Goal: Task Accomplishment & Management: Use online tool/utility

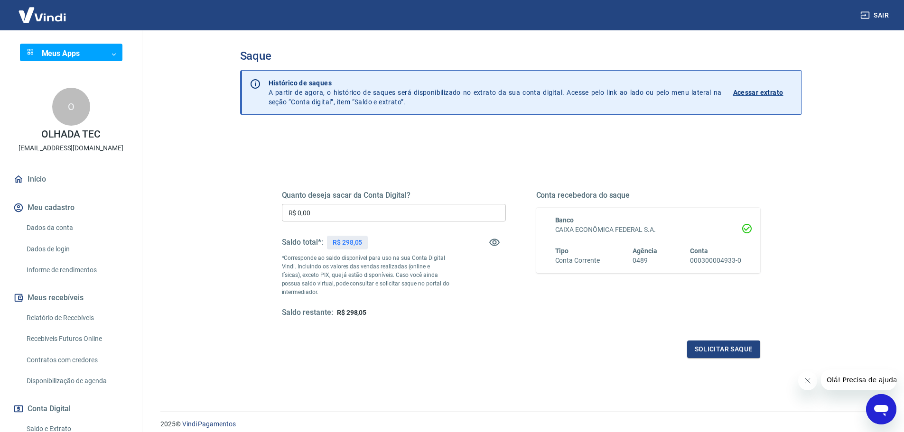
click at [29, 20] on img at bounding box center [42, 14] width 62 height 29
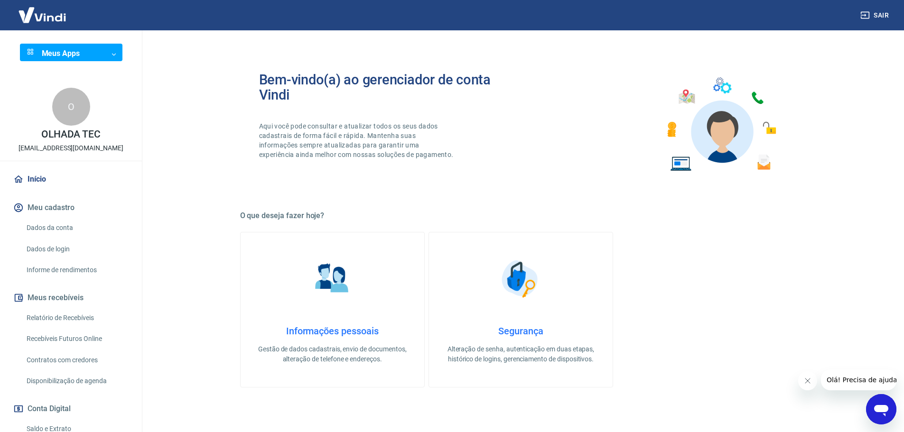
click at [881, 407] on icon "Abrir janela de mensagens" at bounding box center [881, 410] width 14 height 11
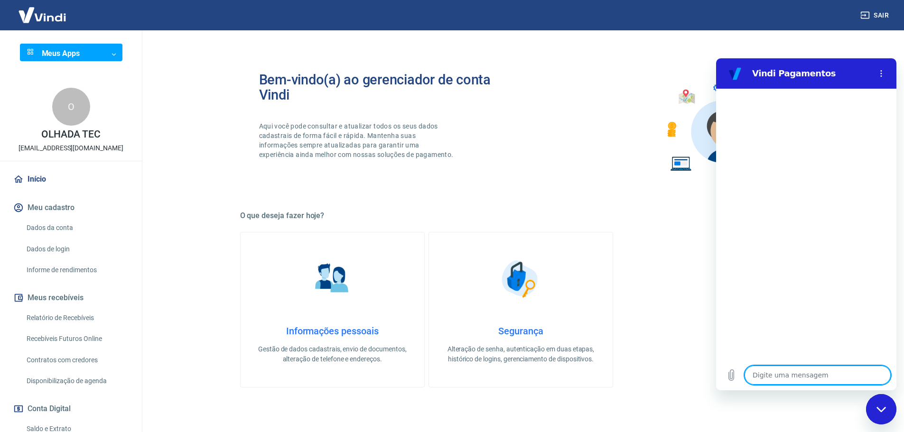
click at [793, 381] on textarea at bounding box center [817, 375] width 146 height 19
click at [793, 380] on textarea at bounding box center [817, 375] width 146 height 19
type textarea "a"
type textarea "x"
type textarea "aj"
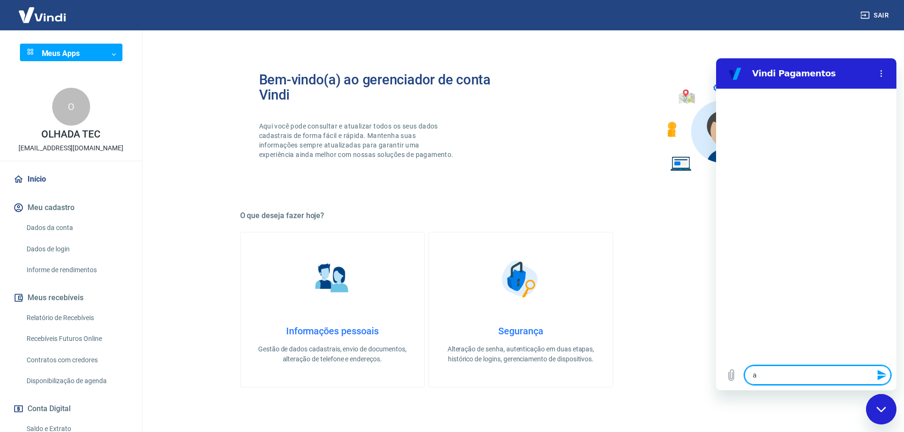
type textarea "x"
type textarea "aju"
type textarea "x"
type textarea "ajud"
type textarea "x"
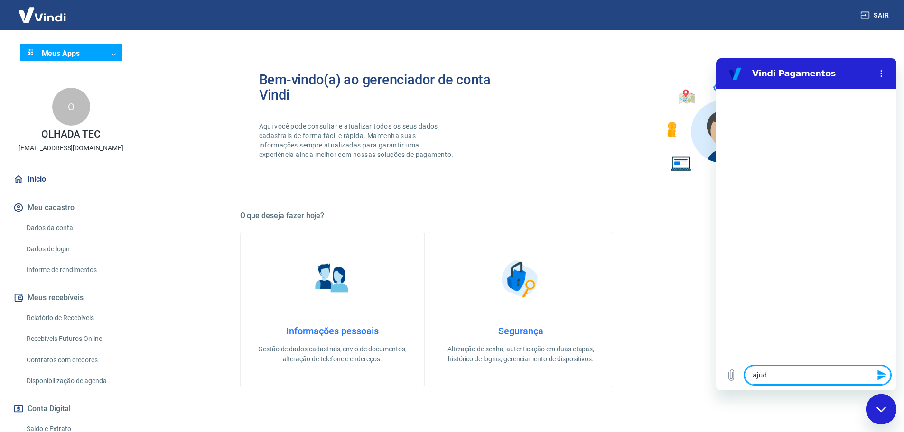
type textarea "ajuda"
type textarea "x"
type textarea "ajud"
type textarea "x"
type textarea "aju"
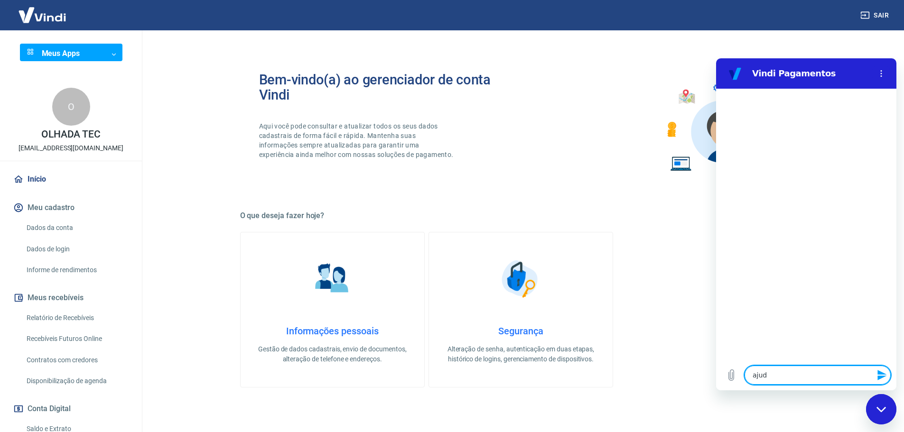
type textarea "x"
type textarea "aj"
type textarea "x"
type textarea "a"
type textarea "x"
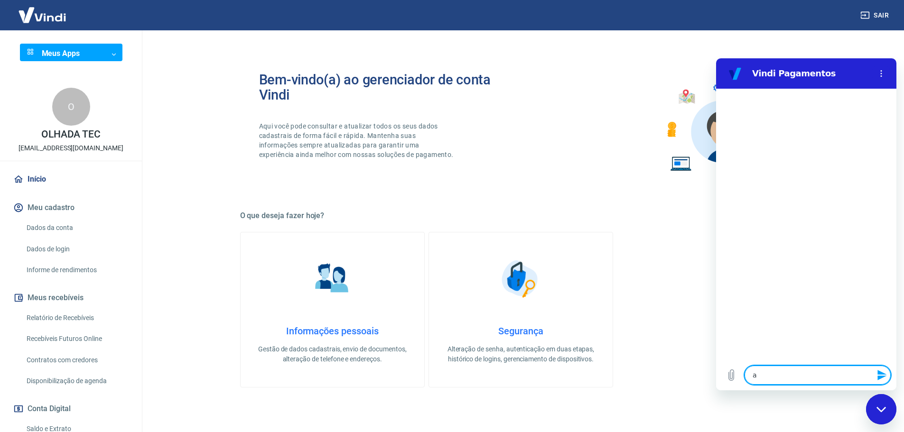
type textarea "x"
type textarea "b"
type textarea "x"
type textarea "bo"
type textarea "x"
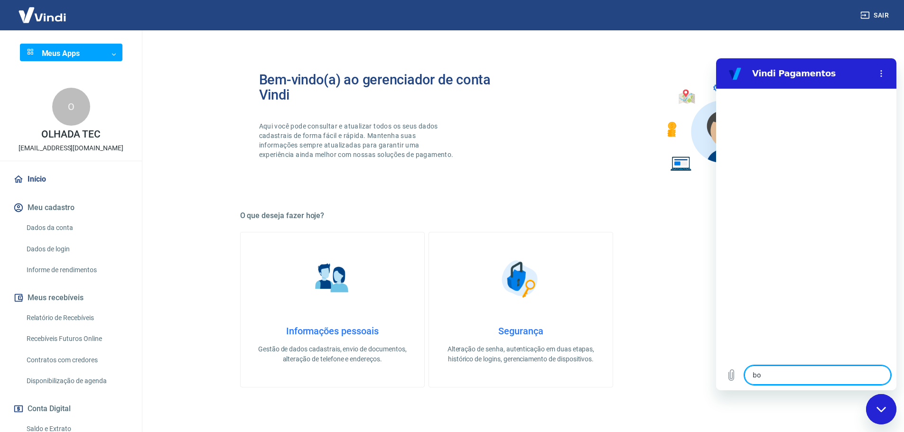
type textarea "boa"
type textarea "x"
type textarea "boa"
type textarea "x"
type textarea "boa t"
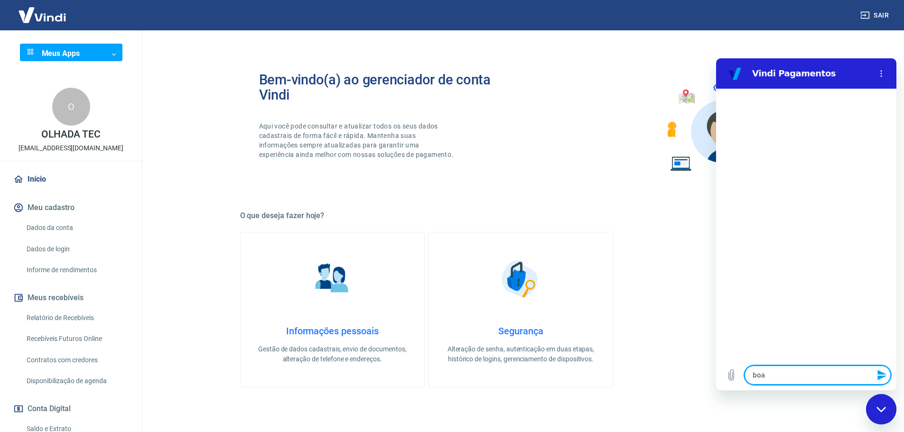
type textarea "x"
type textarea "boa ta"
type textarea "x"
type textarea "boa tad"
type textarea "x"
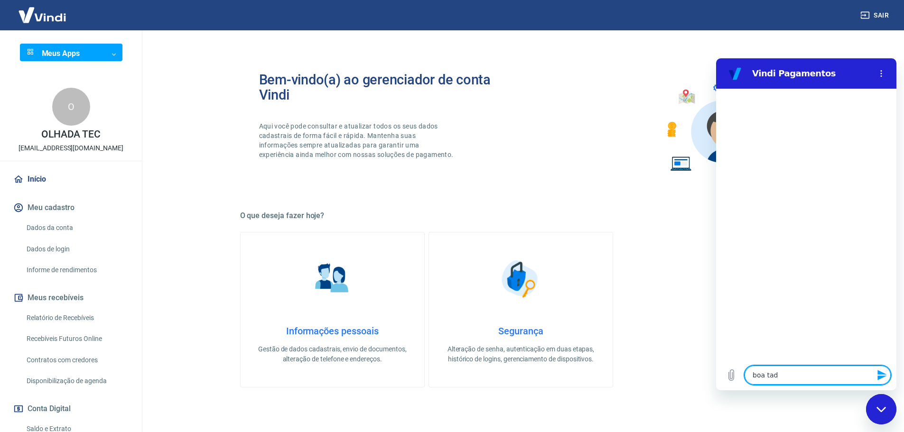
type textarea "boa ta"
type textarea "x"
type textarea "boa tar"
type textarea "x"
type textarea "boa tard"
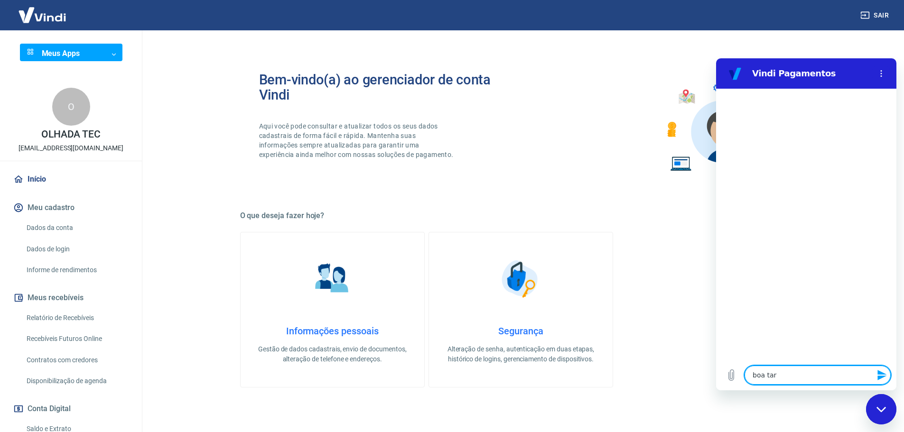
type textarea "x"
type textarea "boa tarde"
type textarea "x"
click at [824, 375] on textarea at bounding box center [817, 375] width 146 height 19
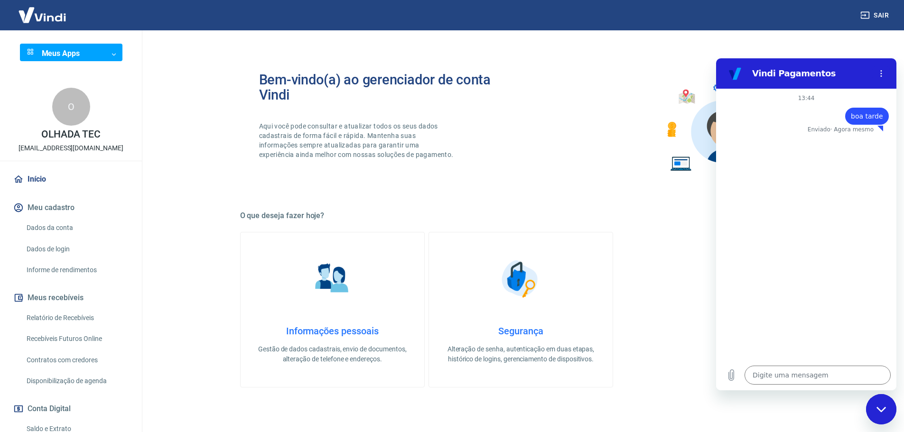
click at [38, 18] on img at bounding box center [42, 14] width 62 height 29
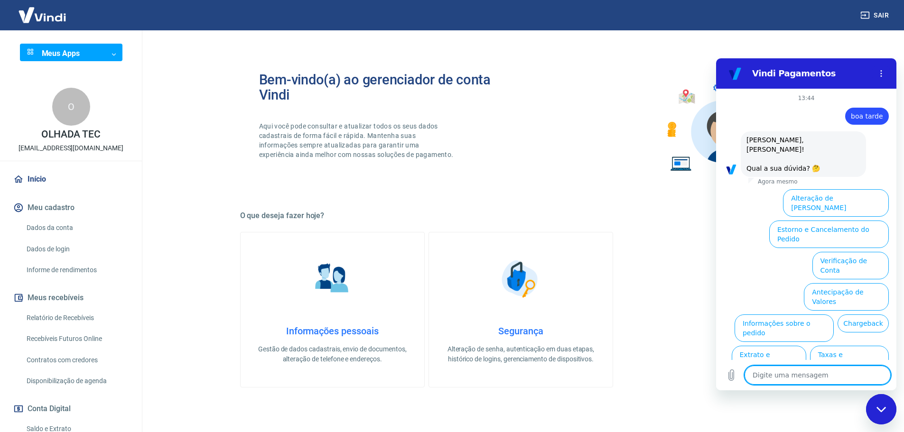
type textarea "x"
click at [823, 375] on textarea at bounding box center [817, 375] width 146 height 19
click at [825, 370] on textarea at bounding box center [817, 375] width 146 height 19
type textarea "f"
type textarea "x"
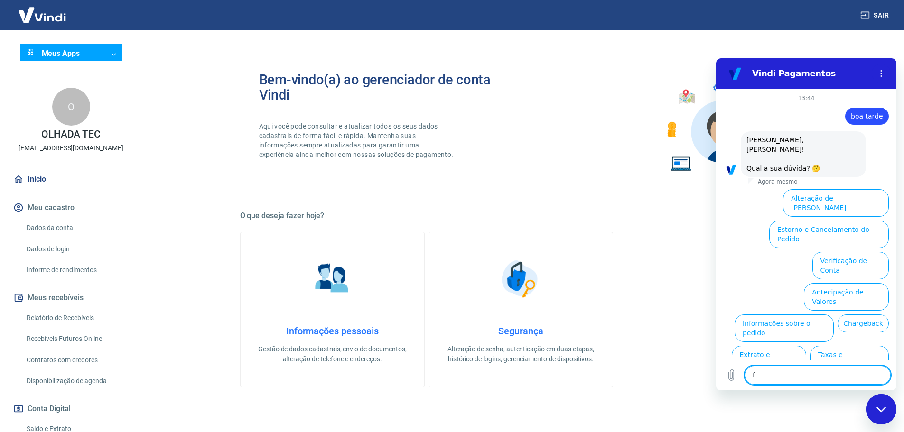
type textarea "fa"
type textarea "x"
type textarea "fal"
type textarea "x"
type textarea "fala"
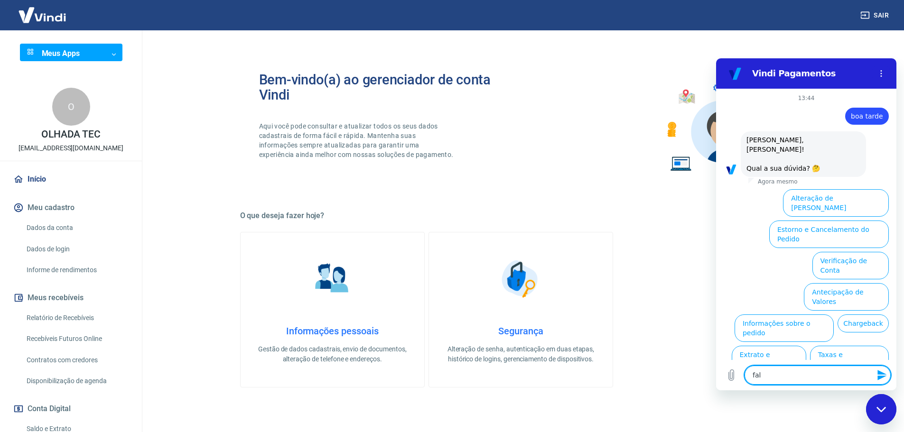
type textarea "x"
type textarea "falar"
type textarea "x"
type textarea "falar"
type textarea "x"
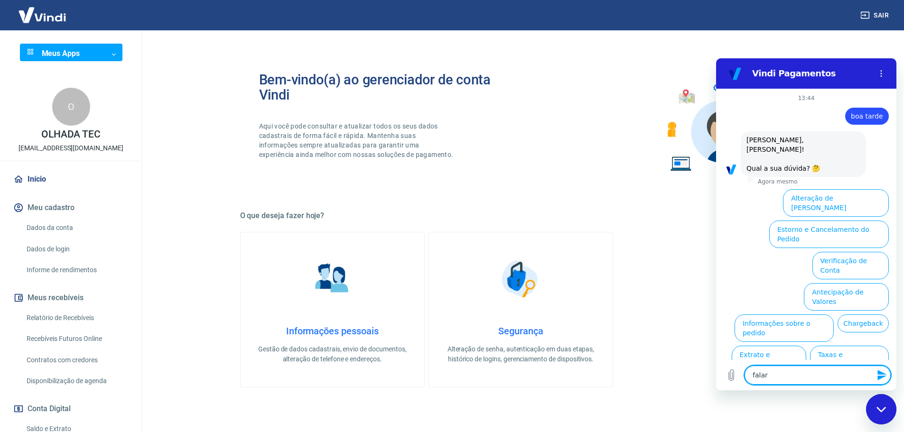
type textarea "falar c"
type textarea "x"
type textarea "falar co"
type textarea "x"
type textarea "falar com"
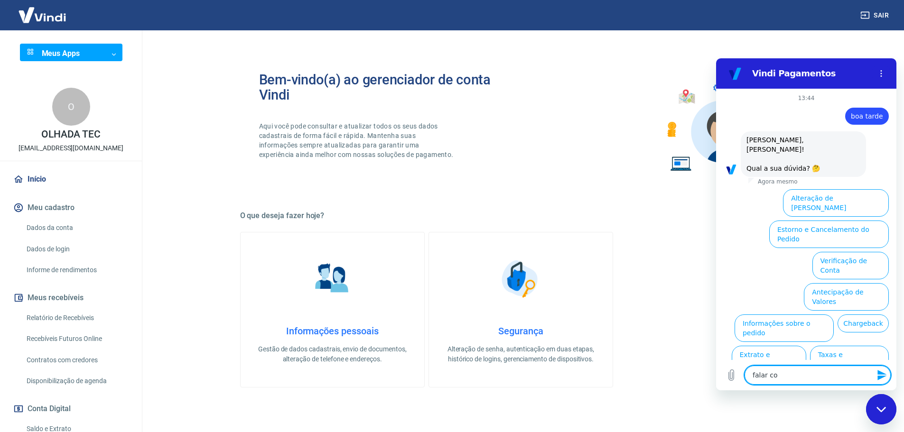
type textarea "x"
type textarea "falar co"
type textarea "x"
type textarea "falar c"
type textarea "x"
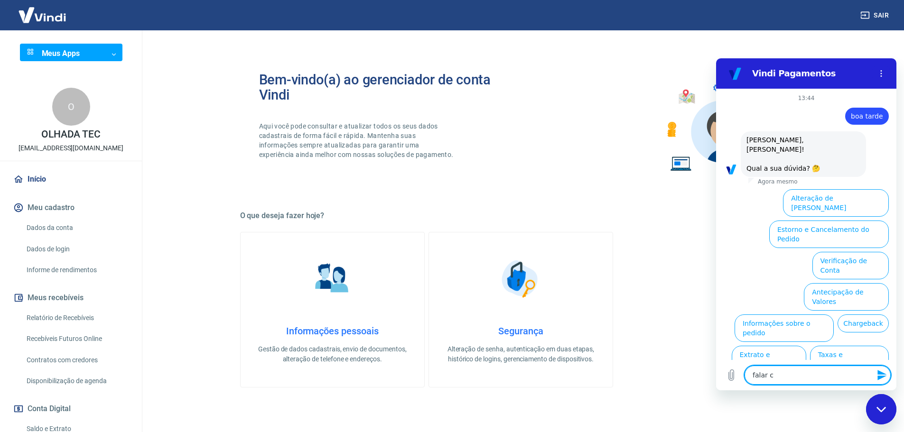
type textarea "falar"
type textarea "x"
type textarea "falar"
type textarea "x"
type textarea "fala"
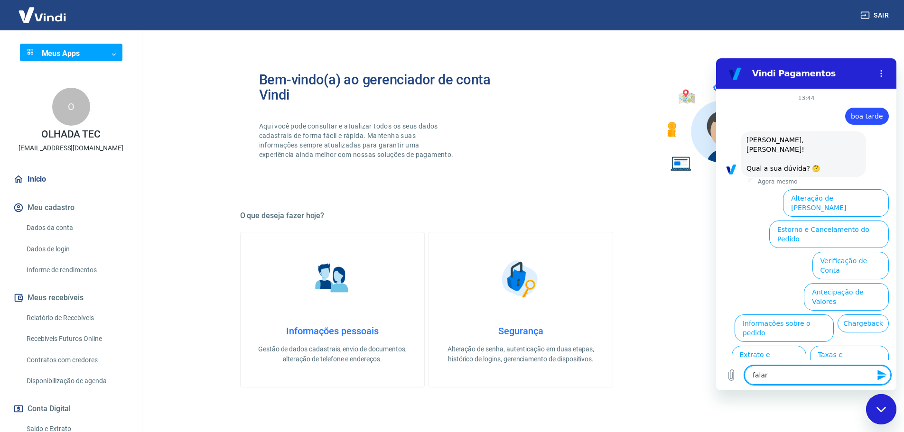
type textarea "x"
type textarea "fal"
type textarea "x"
type textarea "fa"
type textarea "x"
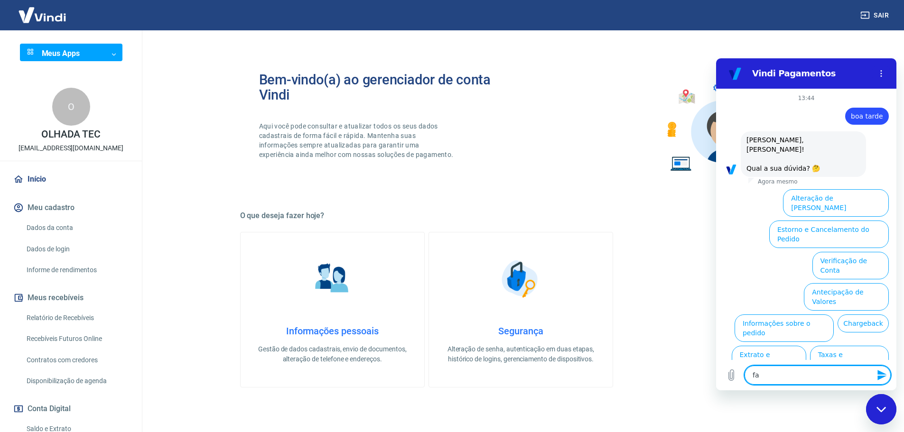
type textarea "f"
type textarea "x"
click at [836, 376] on textarea at bounding box center [817, 375] width 146 height 19
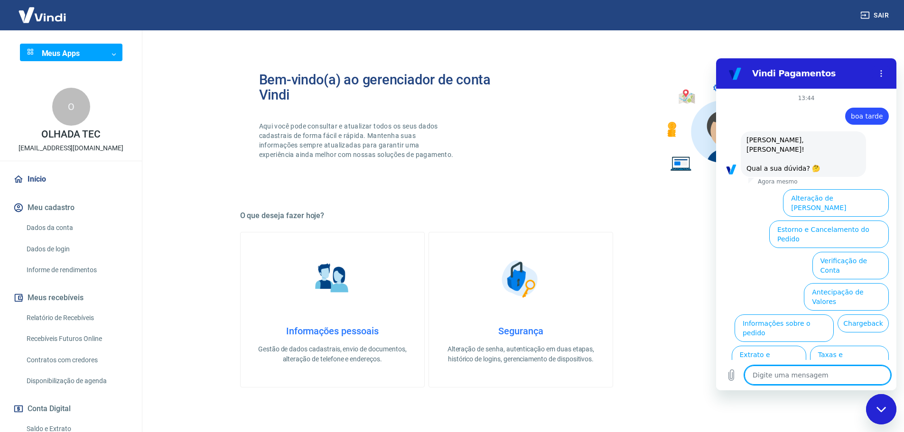
click at [836, 376] on textarea at bounding box center [817, 375] width 146 height 19
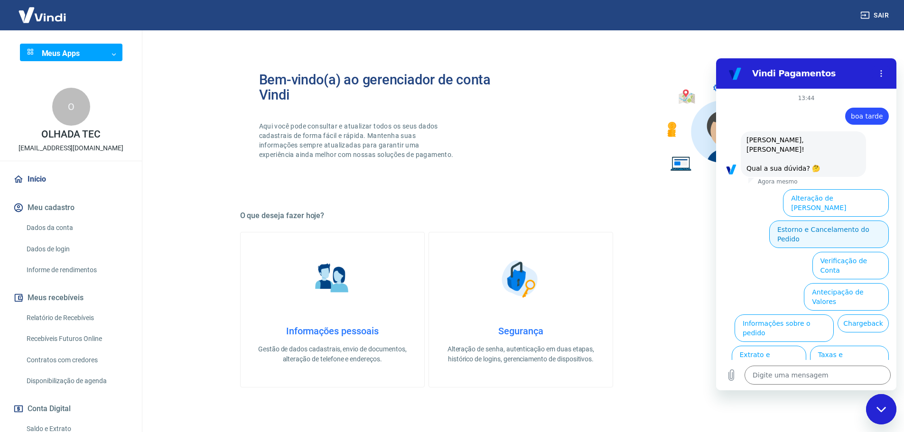
click at [858, 221] on button "Estorno e Cancelamento do Pedido" at bounding box center [829, 235] width 120 height 28
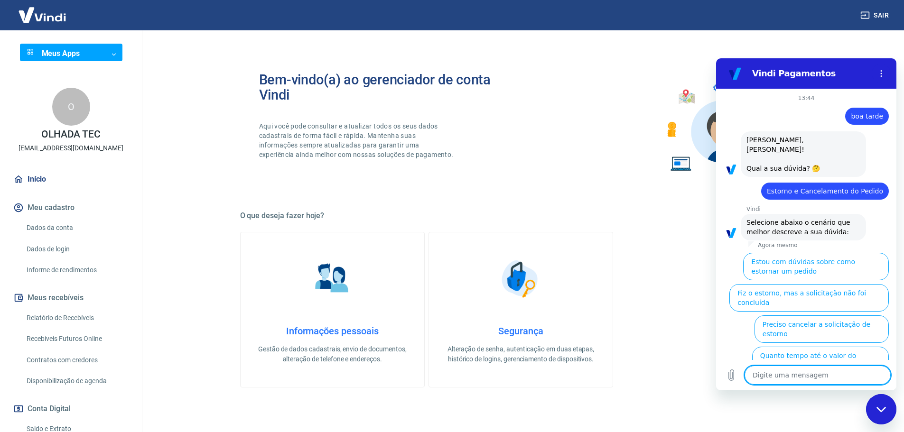
scroll to position [41, 0]
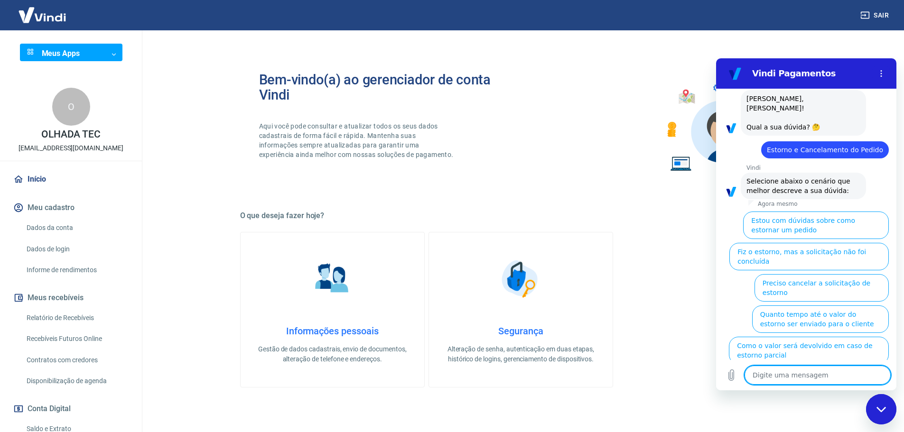
click at [844, 368] on button "Fiz o estorno, mas a taxa não foi devolvida" at bounding box center [818, 382] width 141 height 28
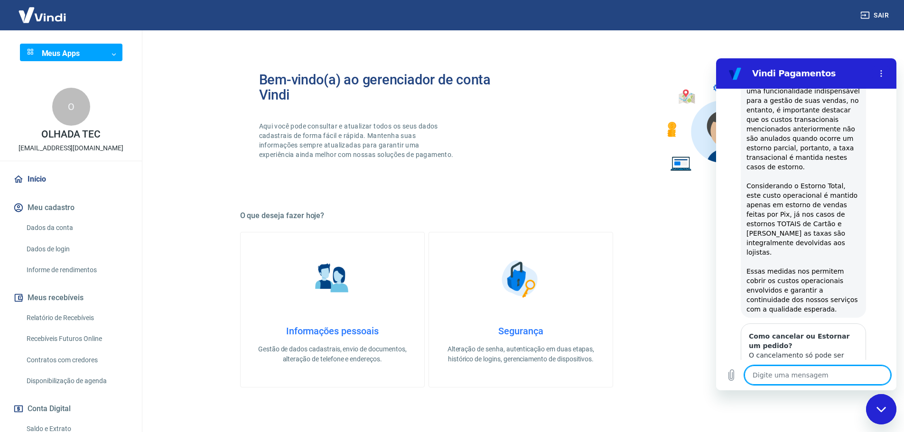
scroll to position [409, 0]
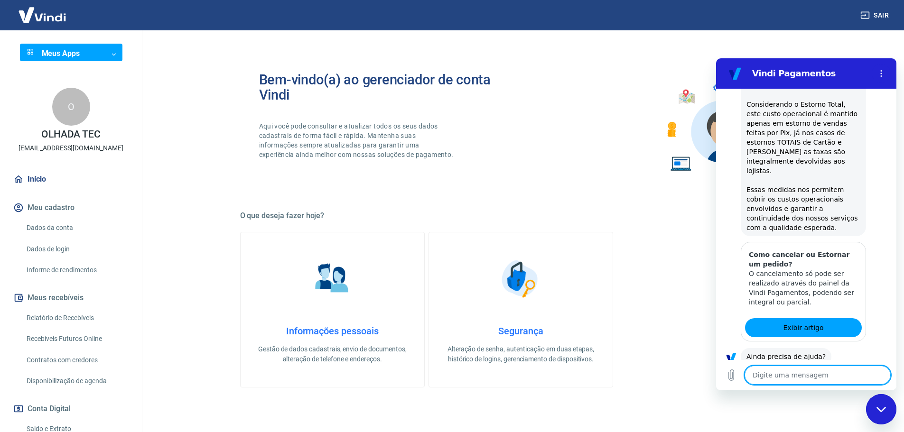
click at [841, 378] on button "Sim" at bounding box center [842, 387] width 28 height 18
click at [841, 372] on textarea at bounding box center [817, 375] width 146 height 19
type textarea "x"
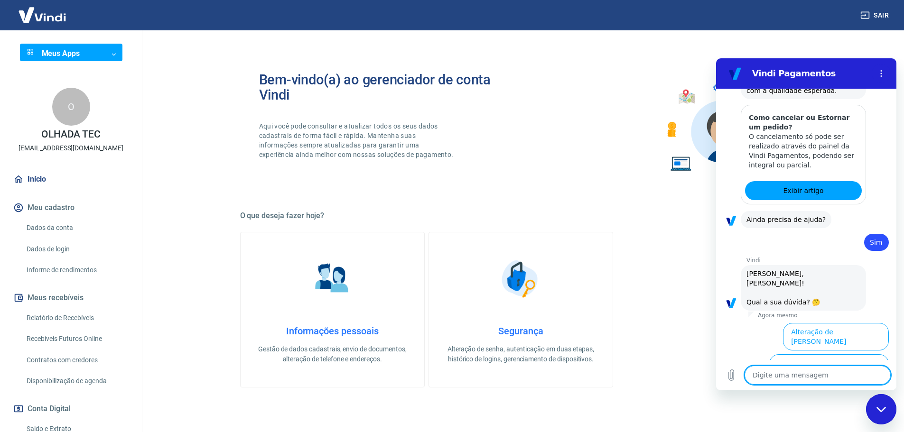
scroll to position [657, 0]
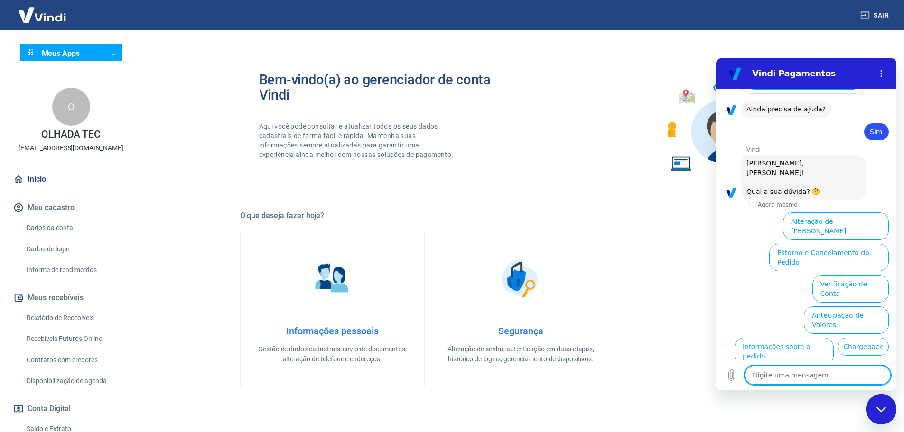
click at [839, 372] on textarea at bounding box center [817, 375] width 146 height 19
click at [833, 376] on textarea at bounding box center [817, 375] width 146 height 19
type textarea "F"
type textarea "x"
type textarea "Fa"
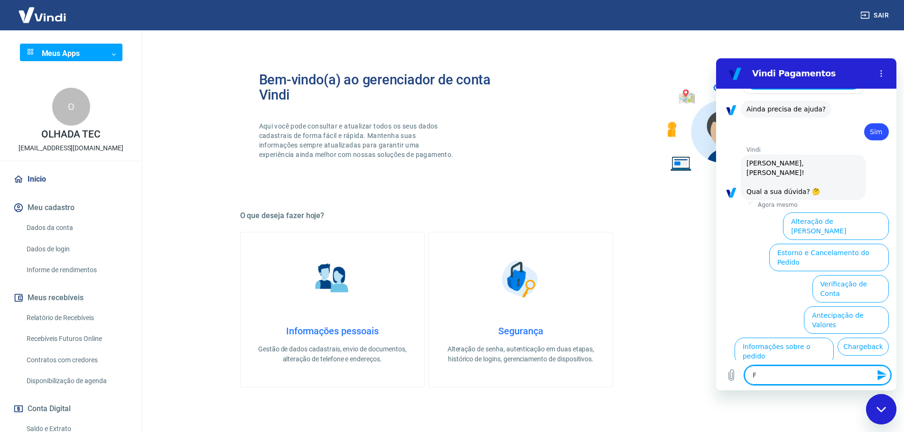
type textarea "x"
type textarea "Fal"
type textarea "x"
type textarea "Fala"
type textarea "x"
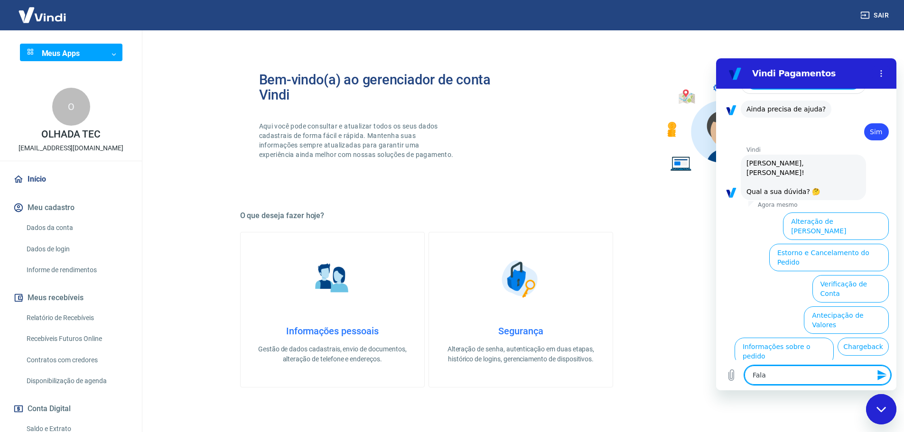
type textarea "Falar"
type textarea "x"
type textarea "Falar"
type textarea "x"
type textarea "Falar c"
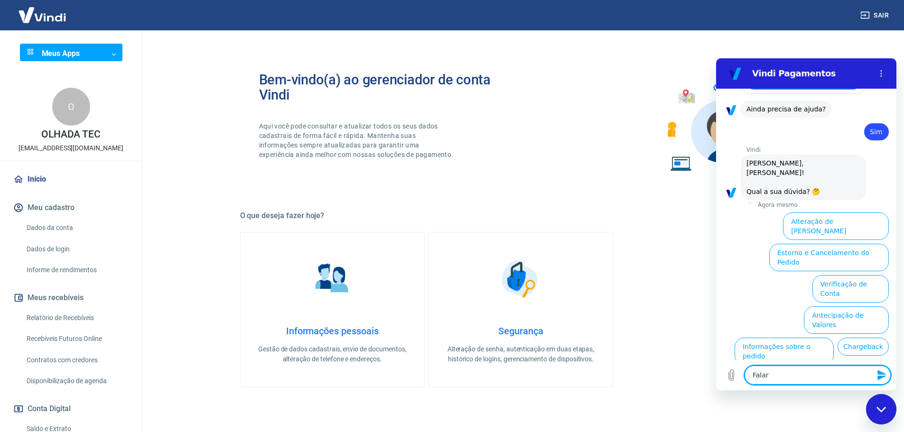
type textarea "x"
type textarea "Falar co"
type textarea "x"
type textarea "Falar com"
type textarea "x"
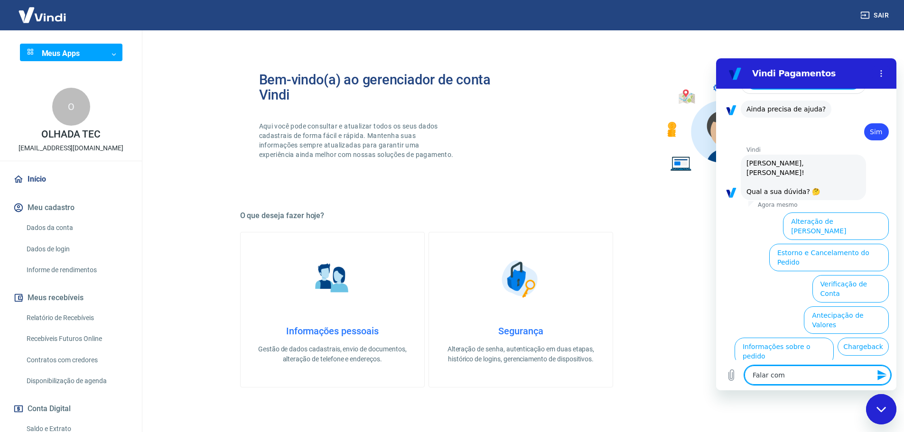
type textarea "Falar com"
type textarea "x"
type textarea "Falar com a"
type textarea "x"
type textarea "Falar com at"
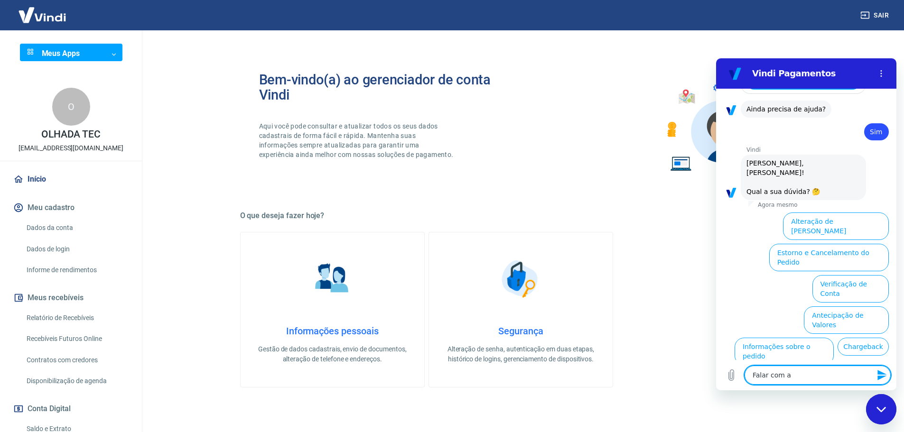
type textarea "x"
type textarea "Falar com ate"
type textarea "x"
type textarea "Falar com aten"
type textarea "x"
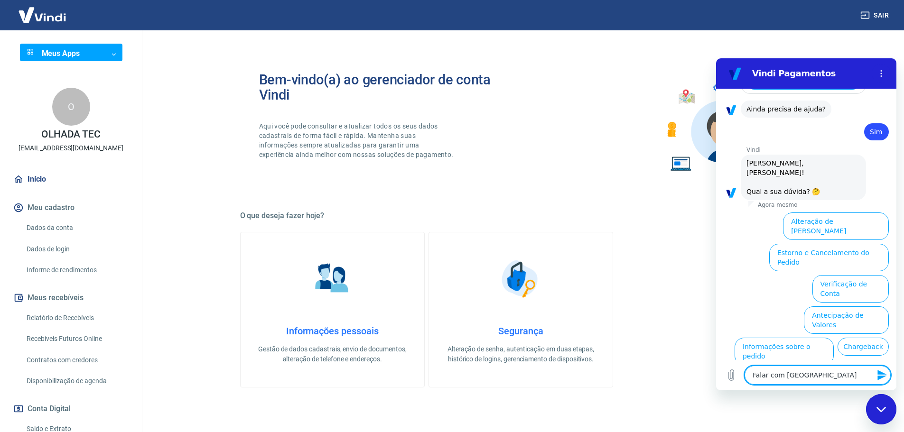
type textarea "Falar com atend"
type textarea "x"
type textarea "Falar com atende"
type textarea "x"
type textarea "Falar com atend"
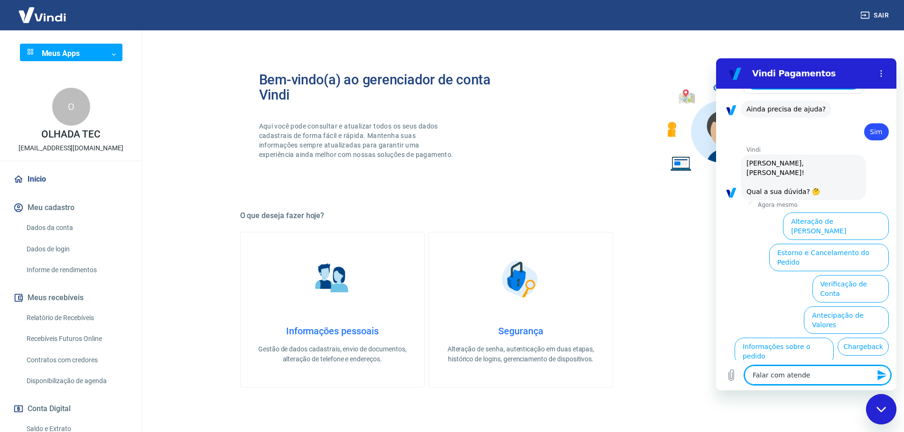
type textarea "x"
type textarea "Falar com aten"
type textarea "x"
type textarea "Falar com atend"
type textarea "x"
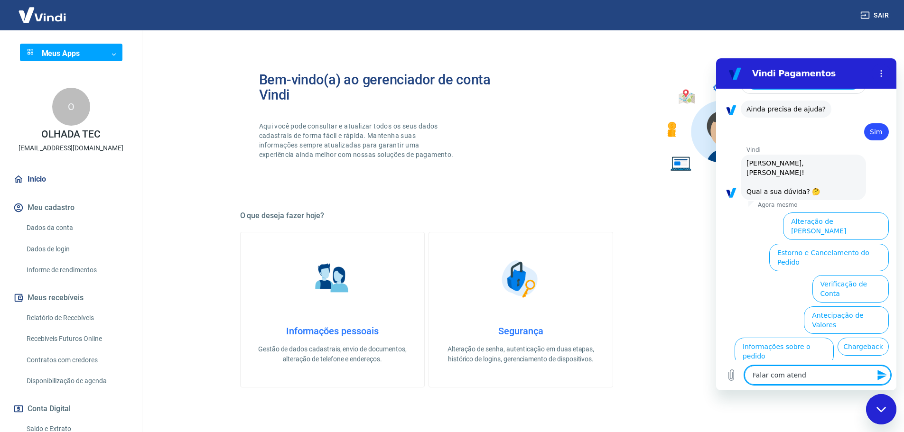
type textarea "Falar com atende"
type textarea "x"
type textarea "Falar com atenden"
type textarea "x"
type textarea "Falar com atendent"
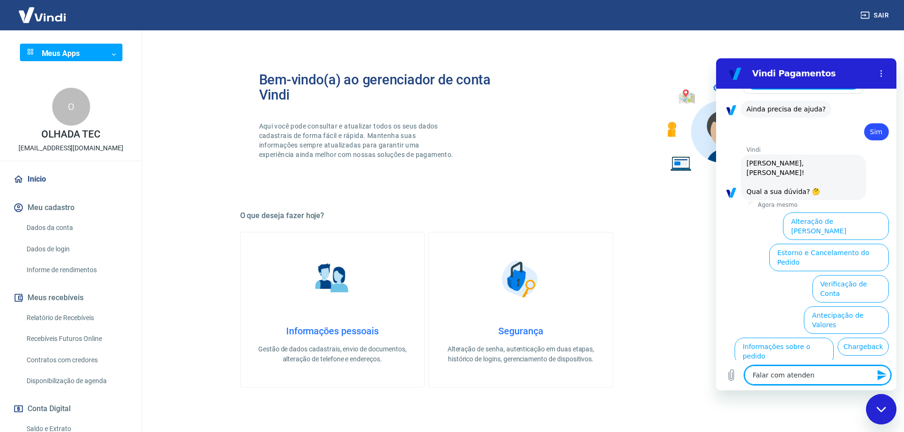
type textarea "x"
type textarea "Falar com atendente"
type textarea "x"
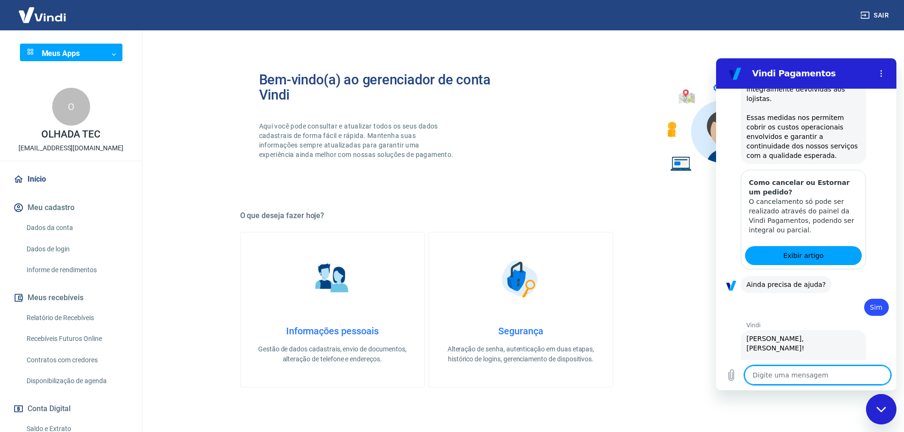
scroll to position [484, 0]
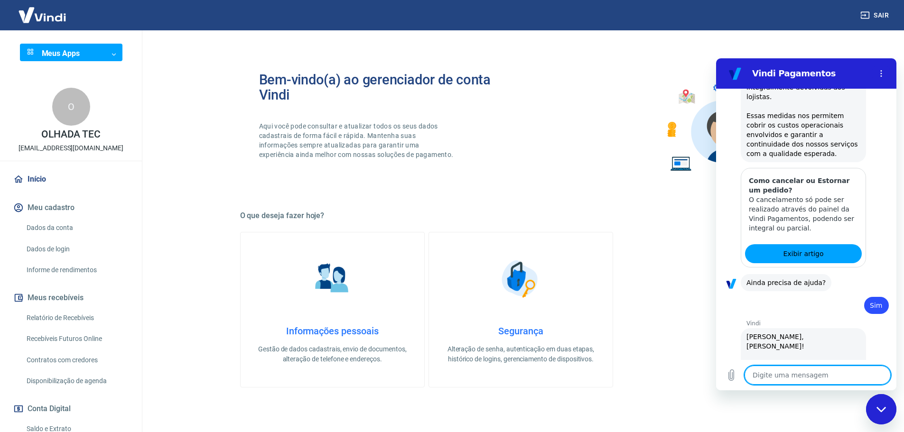
type textarea "x"
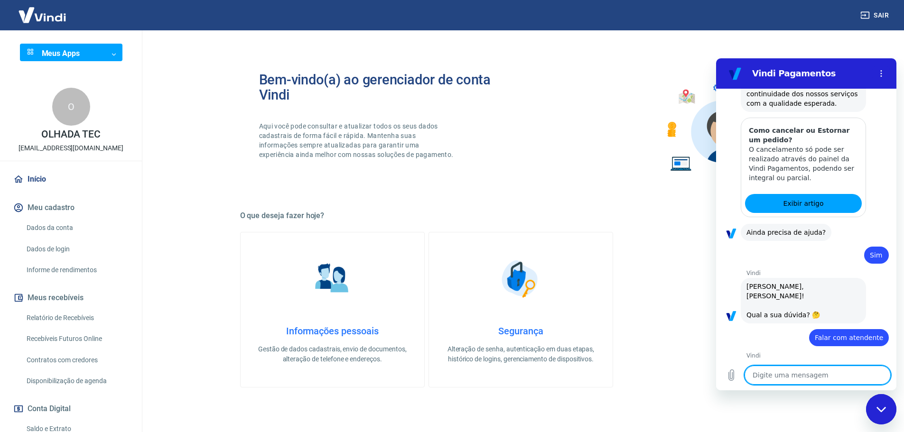
type textarea "j"
type textarea "x"
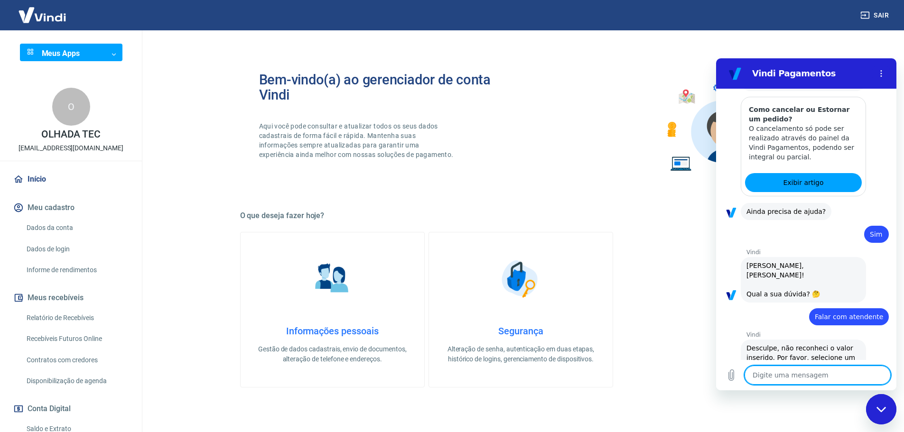
scroll to position [557, 0]
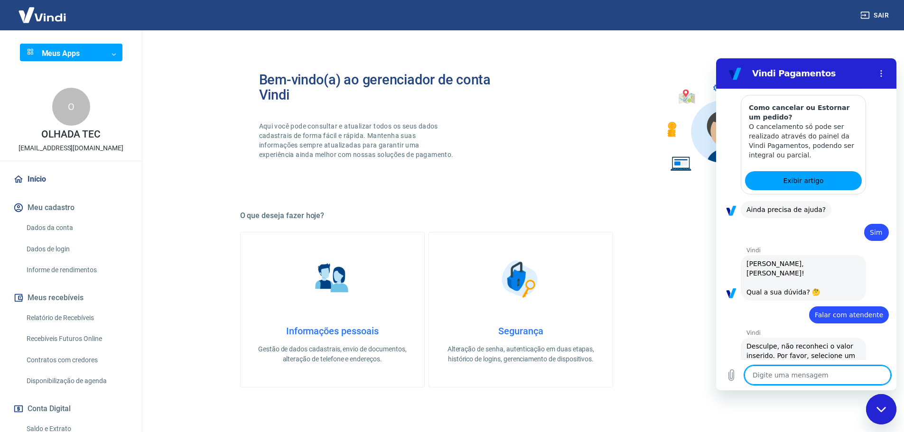
type textarea "x"
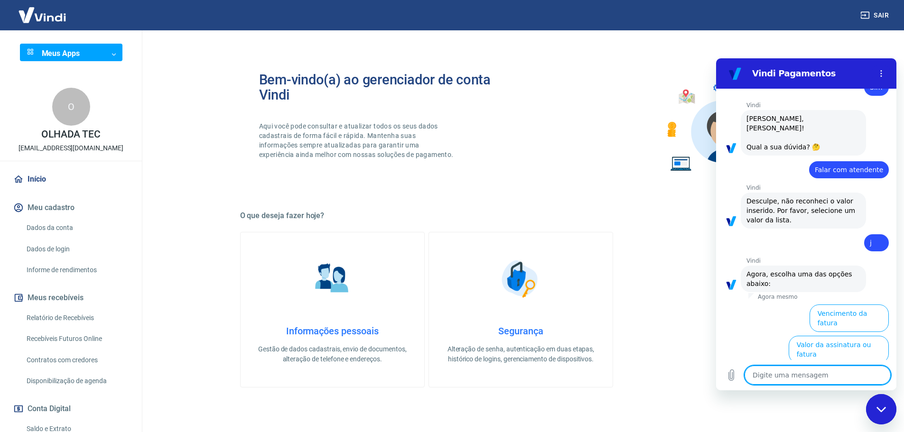
scroll to position [794, 0]
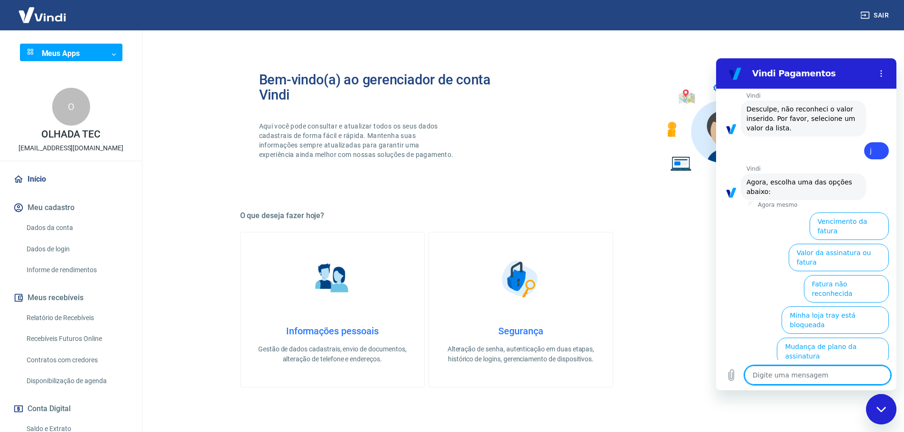
click at [830, 377] on textarea at bounding box center [817, 375] width 146 height 19
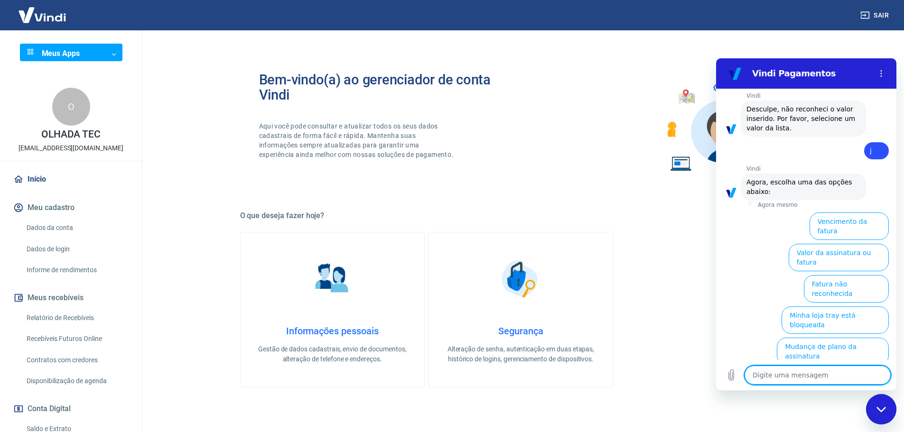
click at [830, 377] on textarea at bounding box center [817, 375] width 146 height 19
type textarea "a"
type textarea "x"
type textarea "aj"
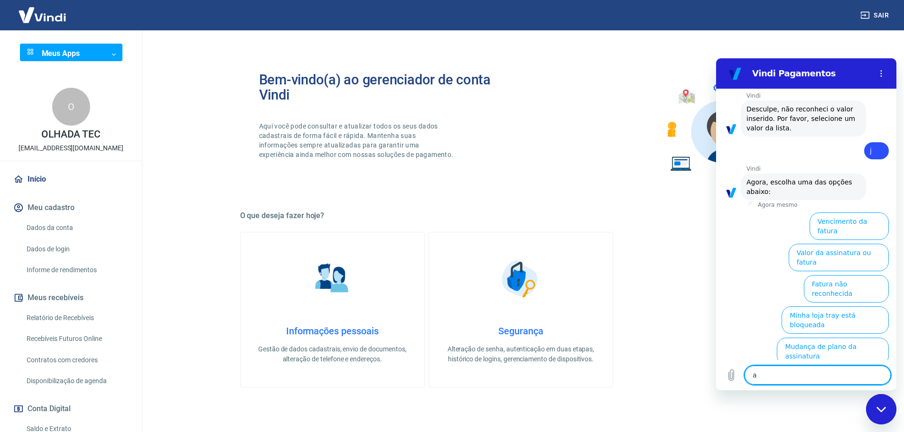
type textarea "x"
type textarea "aju"
type textarea "x"
type textarea "ajud"
type textarea "x"
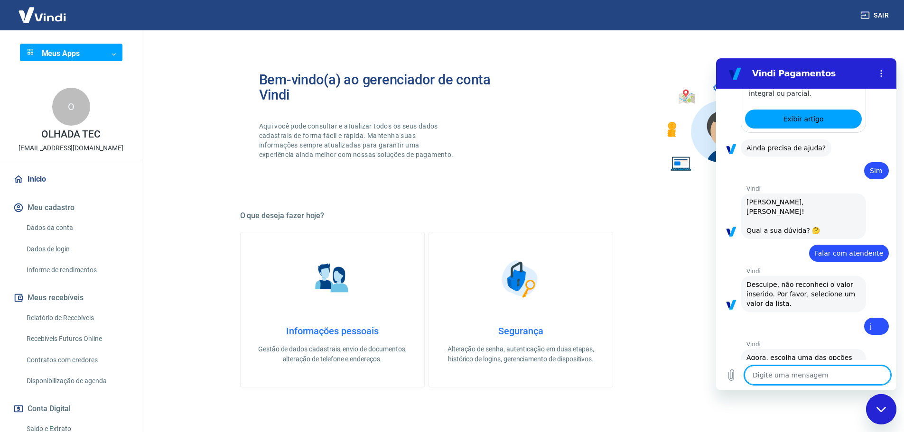
click at [831, 371] on textarea at bounding box center [817, 375] width 146 height 19
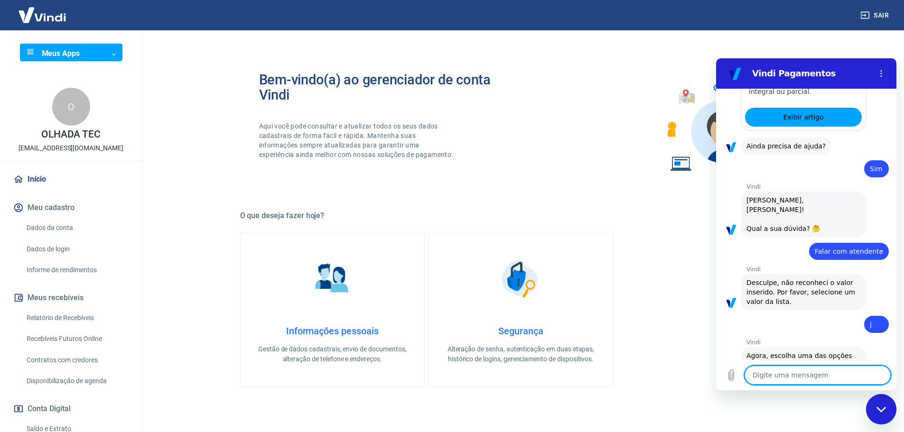
click at [834, 370] on textarea at bounding box center [817, 375] width 146 height 19
type textarea "x"
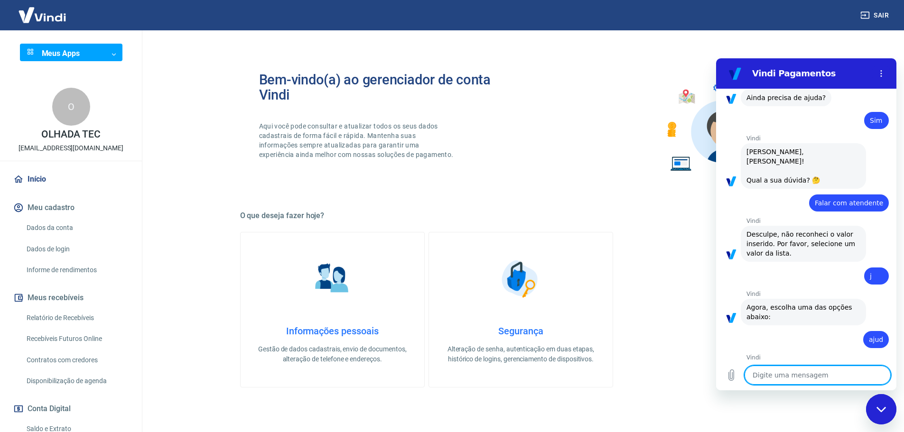
scroll to position [670, 0]
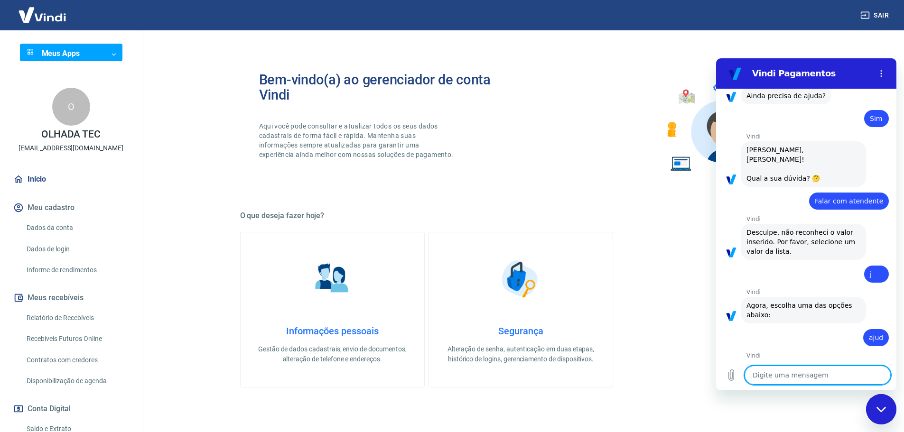
click at [834, 370] on textarea at bounding box center [817, 375] width 146 height 19
type textarea "j"
type textarea "x"
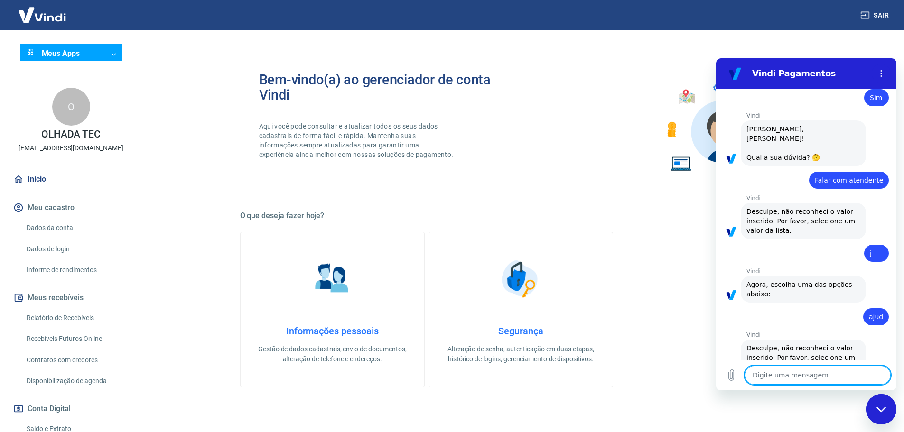
scroll to position [693, 0]
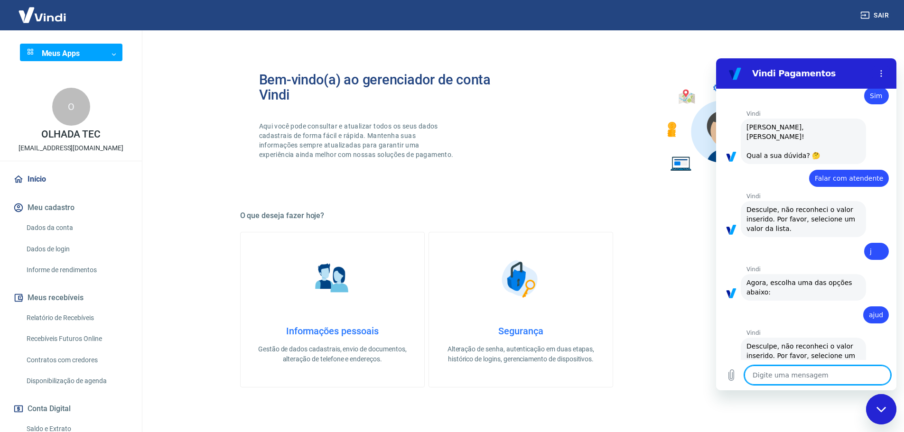
type textarea "x"
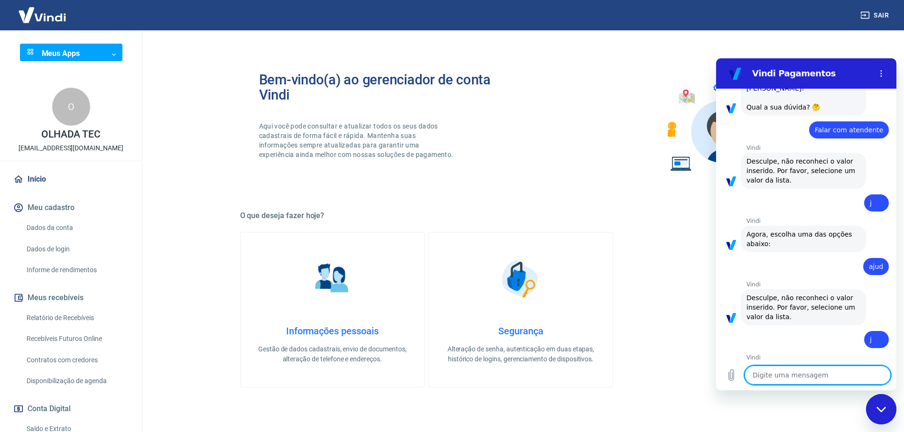
scroll to position [744, 0]
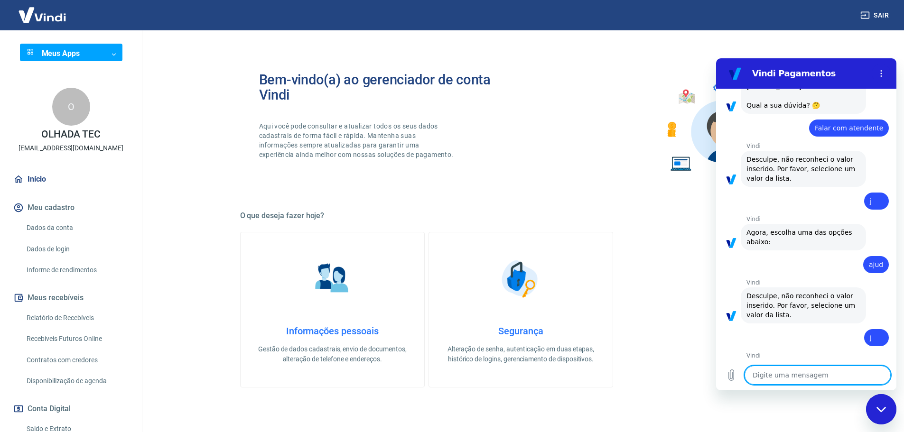
click at [809, 370] on textarea at bounding box center [817, 375] width 146 height 19
type textarea "j"
type textarea "x"
type textarea "F"
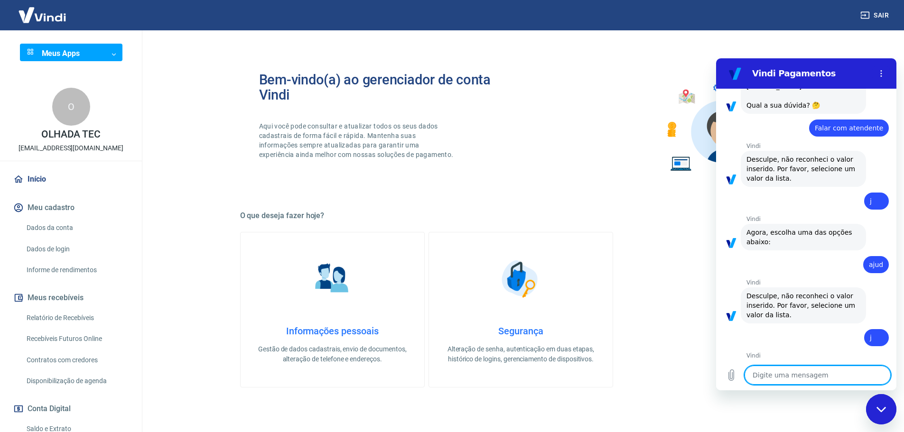
type textarea "x"
type textarea "Fa"
type textarea "x"
type textarea "Fal"
type textarea "x"
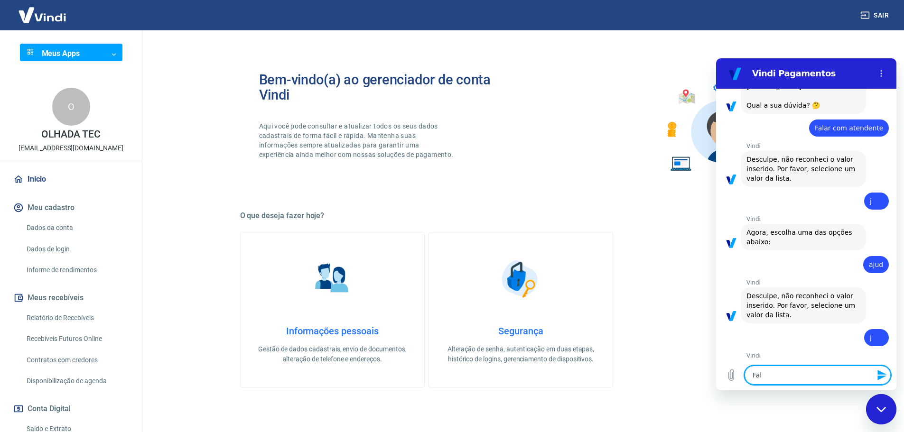
type textarea "Fala"
type textarea "x"
type textarea "Falar"
type textarea "x"
type textarea "Falar"
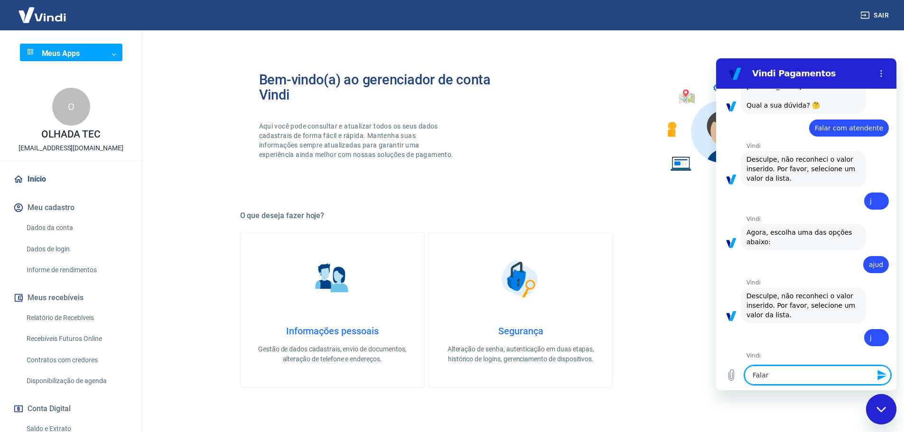
type textarea "x"
type textarea "Falar c"
type textarea "x"
type textarea "Falar co"
type textarea "x"
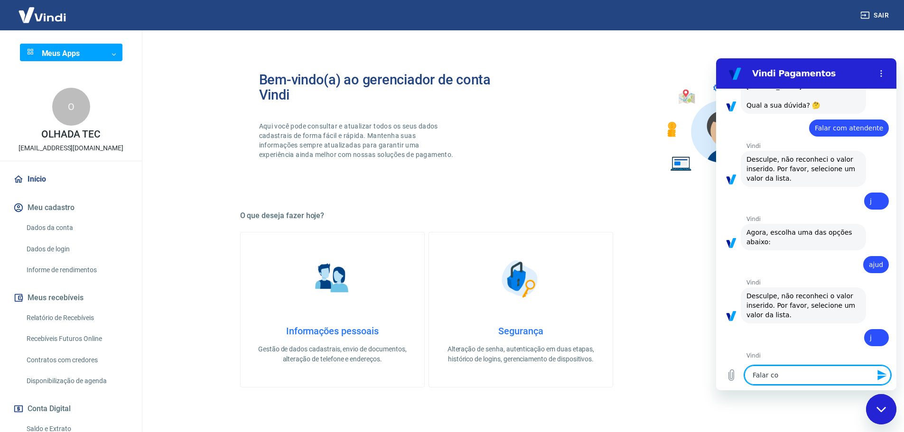
type textarea "Falar com"
type textarea "x"
type textarea "Falar com"
type textarea "x"
type textarea "Falar com a"
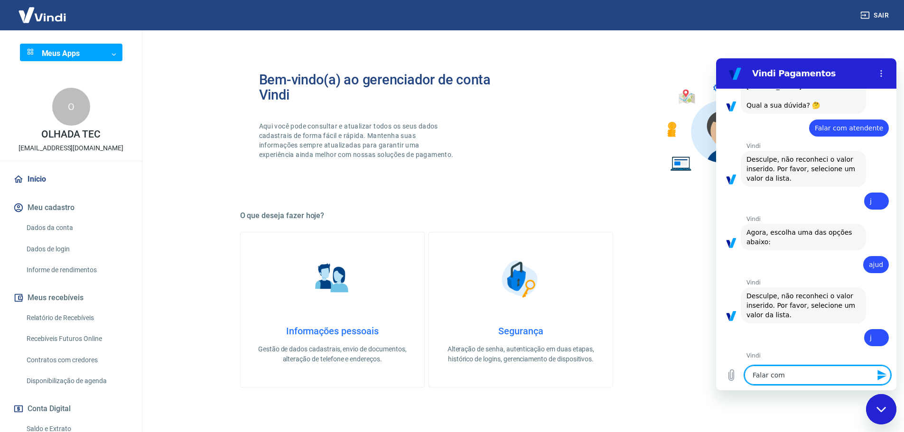
type textarea "x"
type textarea "Falar com at"
type textarea "x"
type textarea "Falar com ate"
type textarea "x"
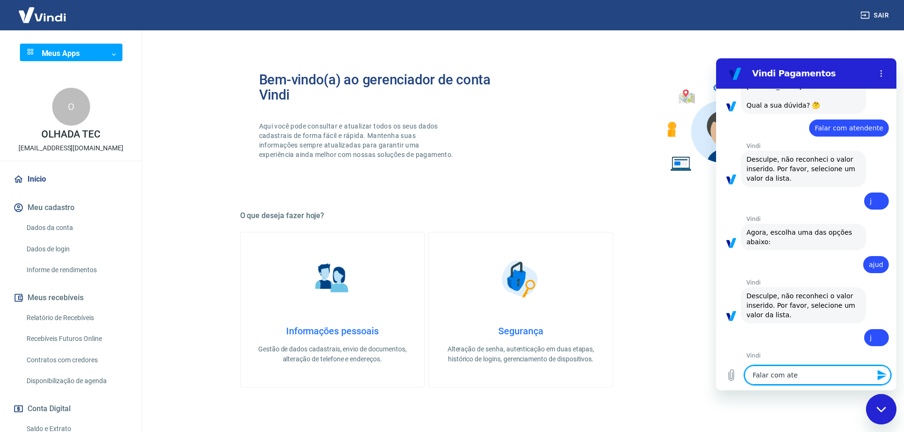
type textarea "Falar com aten"
type textarea "x"
type textarea "Falar com atend"
type textarea "x"
type textarea "Falar com atende"
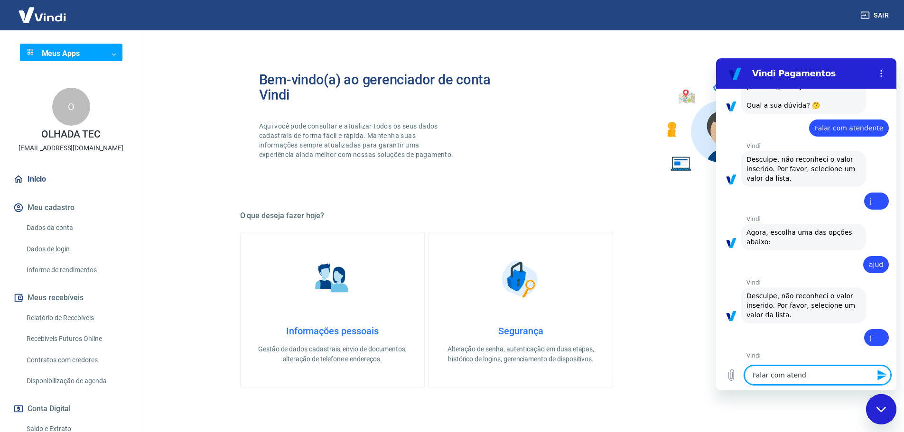
type textarea "x"
type textarea "Falar com atenden"
type textarea "x"
type textarea "Falar com atendene"
type textarea "x"
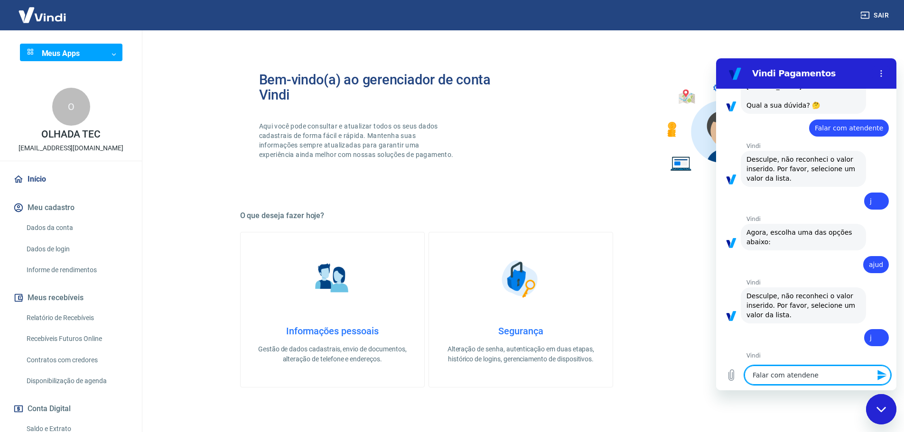
type textarea "Falar com atendenet"
type textarea "x"
type textarea "Falar com atendene"
type textarea "x"
type textarea "Falar com atenden"
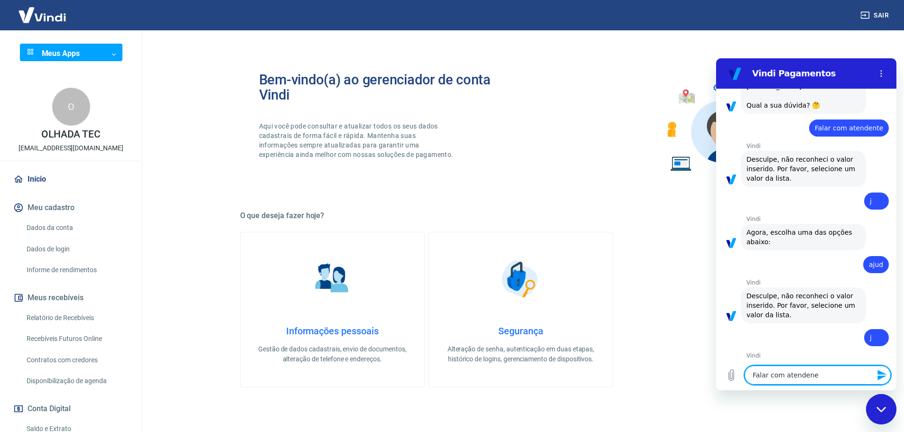
type textarea "x"
type textarea "Falar com atendent"
type textarea "x"
type textarea "Falar com atendente"
type textarea "x"
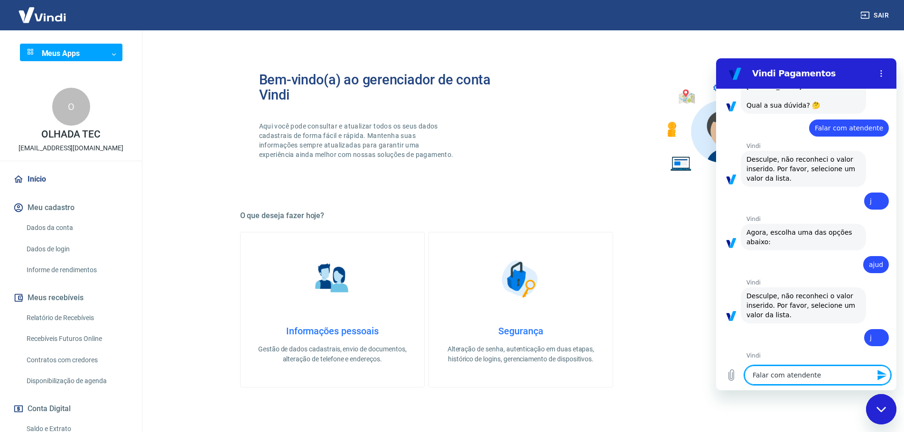
type textarea "Falar com atendente"
type textarea "x"
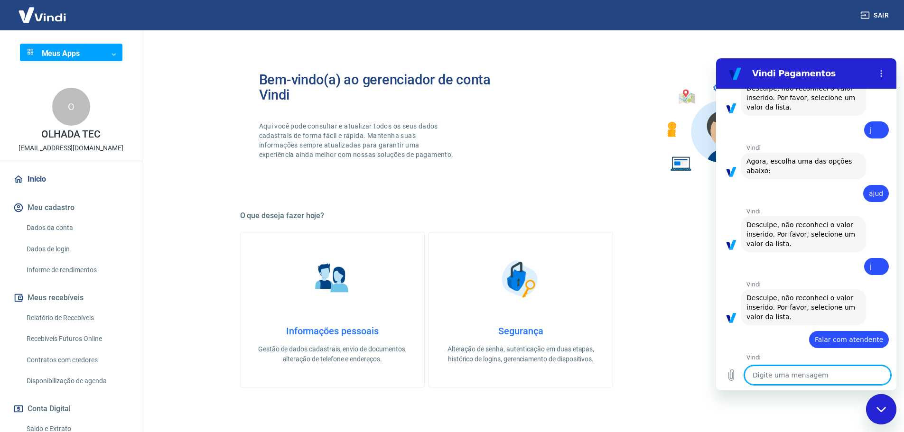
scroll to position [817, 0]
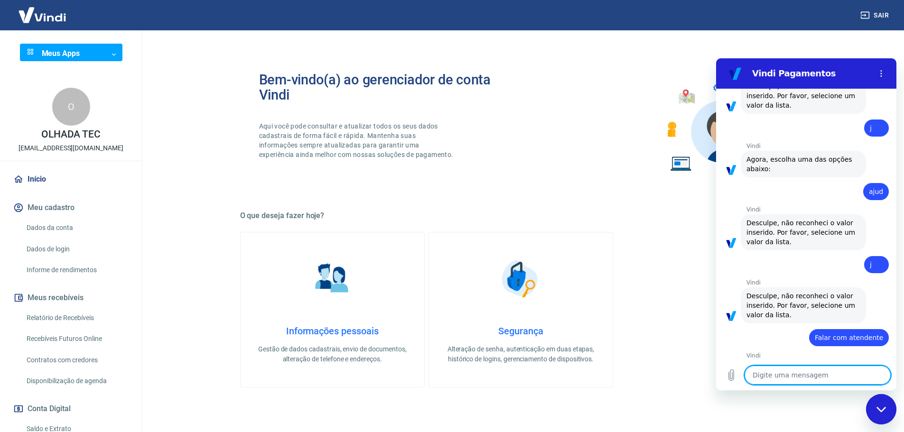
type textarea "x"
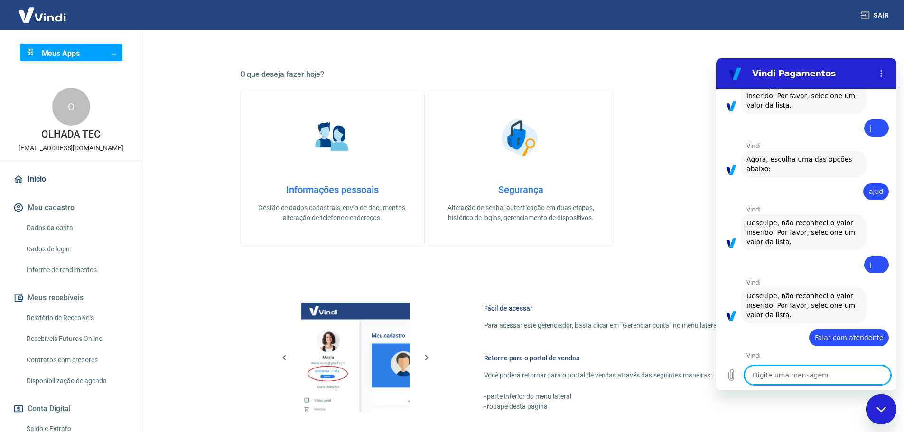
scroll to position [142, 0]
click at [788, 376] on textarea at bounding box center [817, 375] width 146 height 19
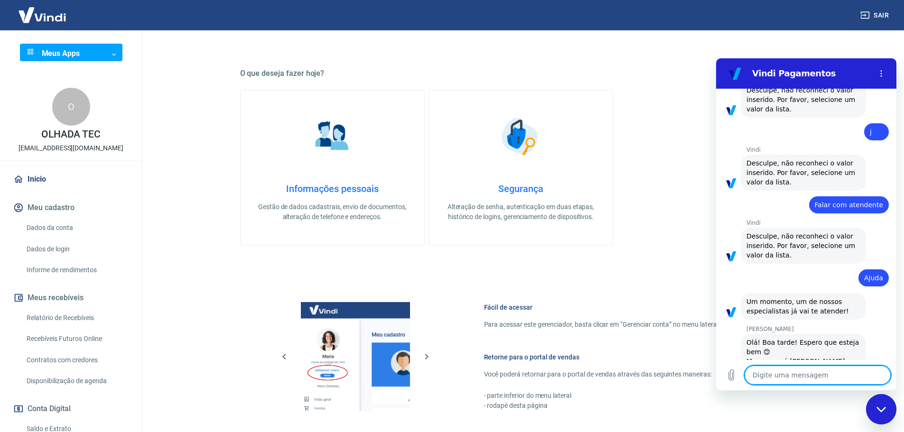
scroll to position [951, 0]
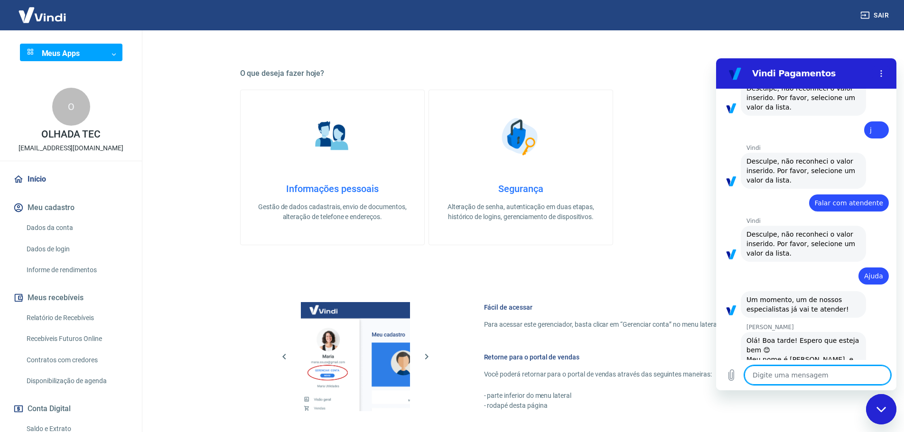
click at [788, 376] on textarea at bounding box center [817, 375] width 146 height 19
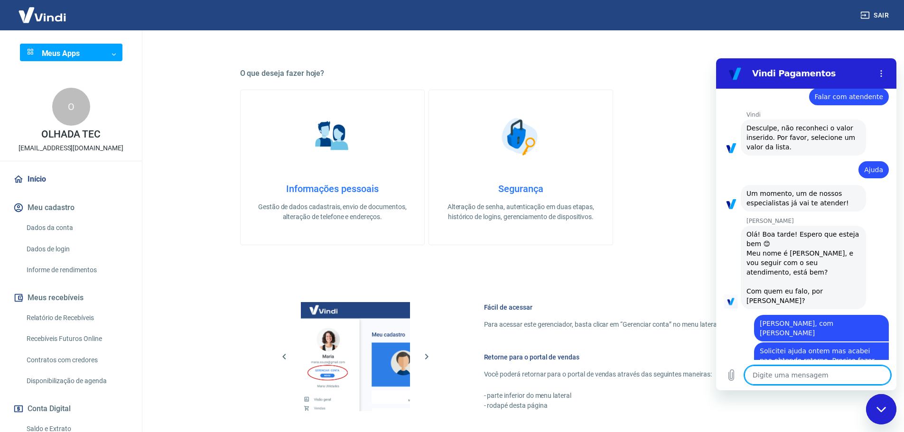
scroll to position [1076, 0]
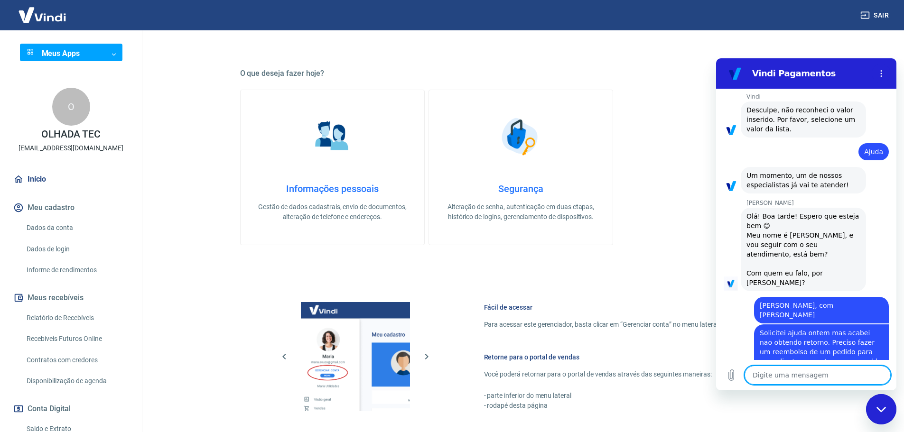
click at [809, 381] on textarea at bounding box center [817, 375] width 146 height 19
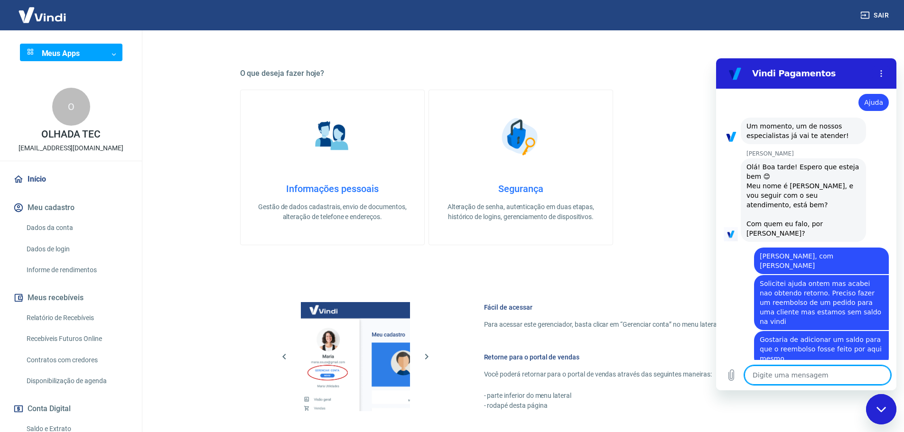
scroll to position [1127, 0]
paste textarea "221765933"
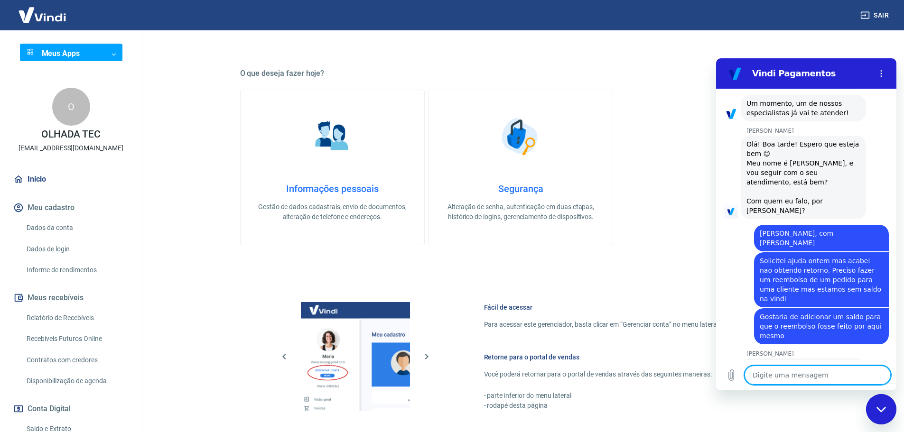
click at [849, 375] on textarea at bounding box center [817, 375] width 146 height 19
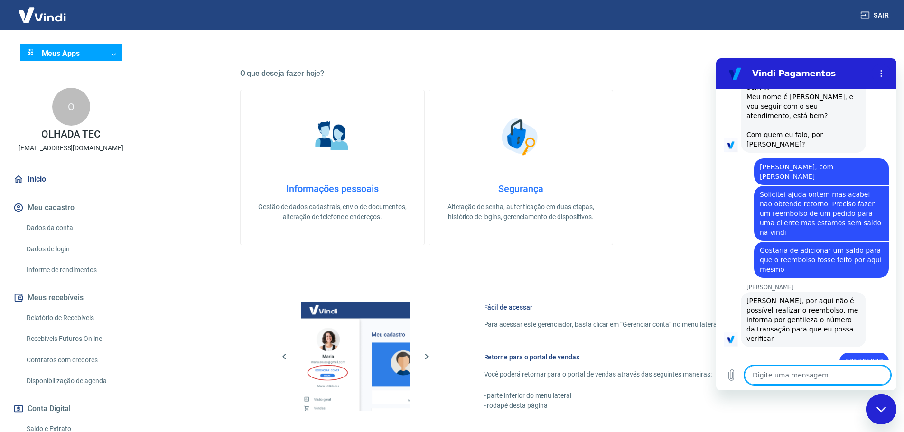
scroll to position [1232, 0]
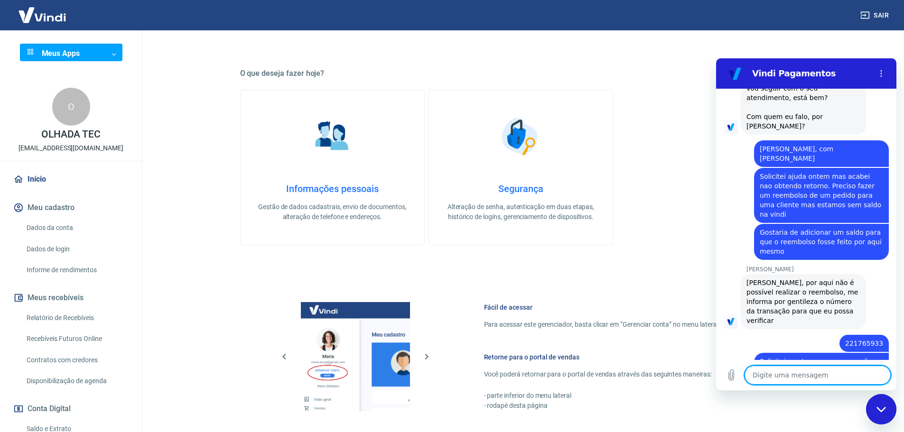
drag, startPoint x: 771, startPoint y: 308, endPoint x: 821, endPoint y: 311, distance: 50.4
click at [809, 390] on div "diz: Gostaria de adicionar saldo na vindi para que a transação seja concluida" at bounding box center [821, 403] width 135 height 27
click at [821, 395] on span "Gostaria de adicionar saldo na vindi para que a transação seja concluida" at bounding box center [820, 403] width 121 height 17
drag, startPoint x: 763, startPoint y: 324, endPoint x: 797, endPoint y: 325, distance: 34.2
click at [768, 395] on span "Gostaria de adicionar saldo na vindi para que a transação seja concluida" at bounding box center [820, 403] width 121 height 17
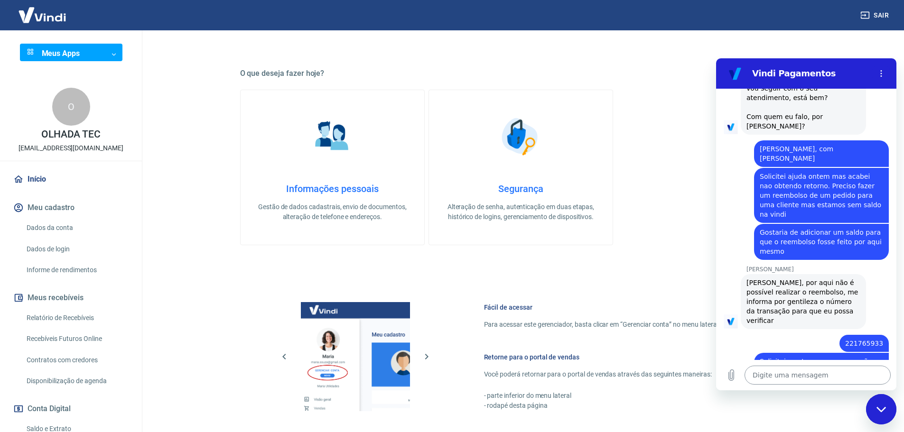
click at [803, 383] on textarea at bounding box center [817, 375] width 146 height 19
click at [804, 376] on textarea at bounding box center [817, 375] width 146 height 19
click at [773, 378] on textarea at bounding box center [817, 375] width 146 height 19
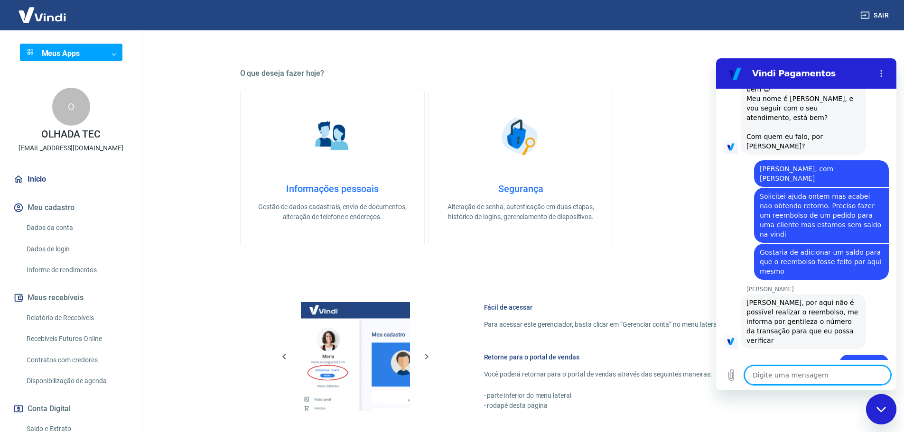
scroll to position [1214, 0]
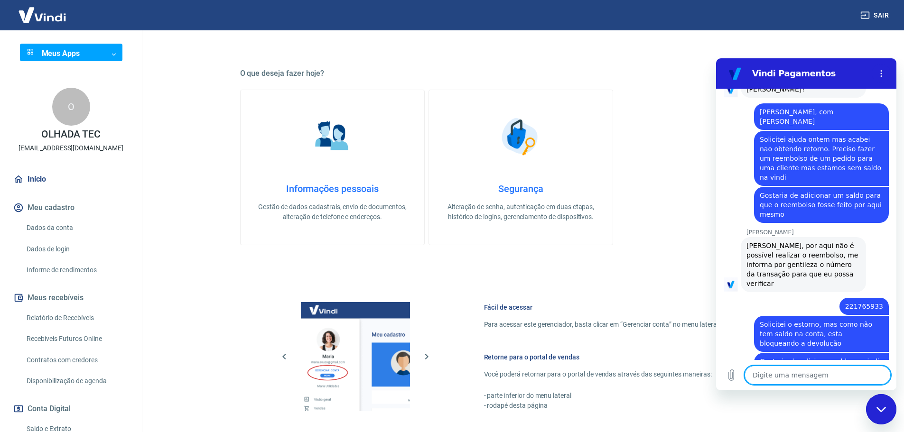
click at [811, 374] on textarea at bounding box center [817, 375] width 146 height 19
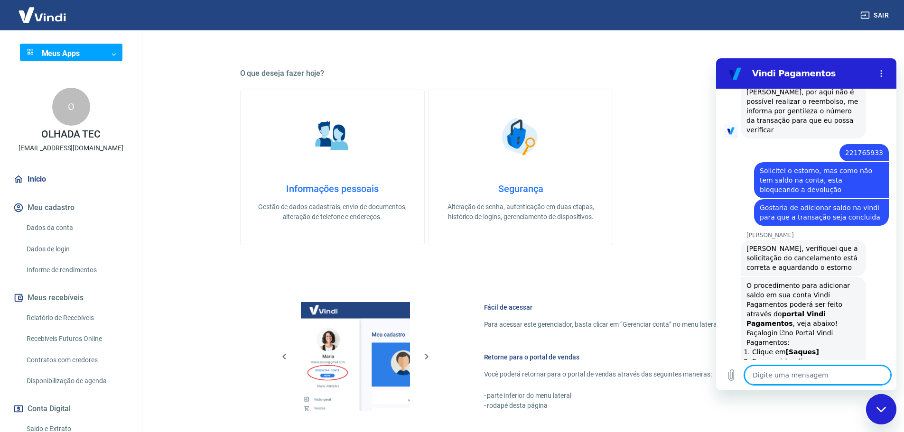
scroll to position [1425, 0]
click at [821, 373] on textarea at bounding box center [817, 375] width 146 height 19
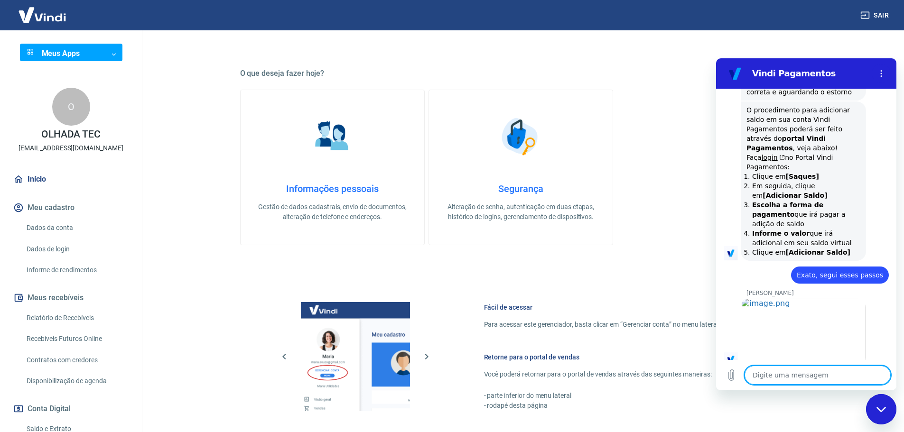
scroll to position [1600, 0]
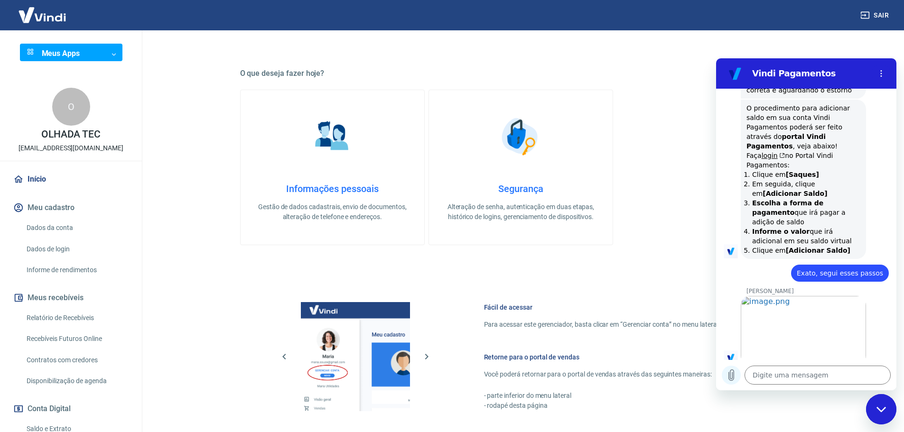
click at [737, 373] on button "Carregar arquivo" at bounding box center [731, 375] width 19 height 19
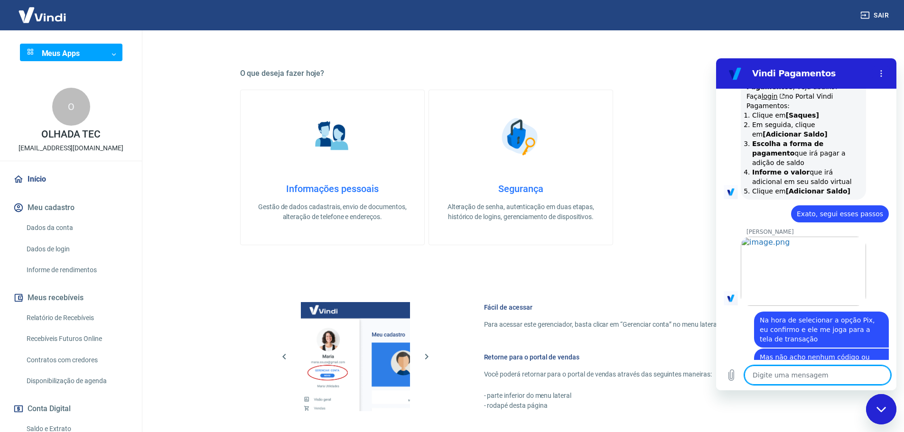
scroll to position [1659, 0]
click at [799, 385] on div "Digite uma mensagem x" at bounding box center [806, 375] width 180 height 30
click at [800, 378] on textarea at bounding box center [817, 375] width 146 height 19
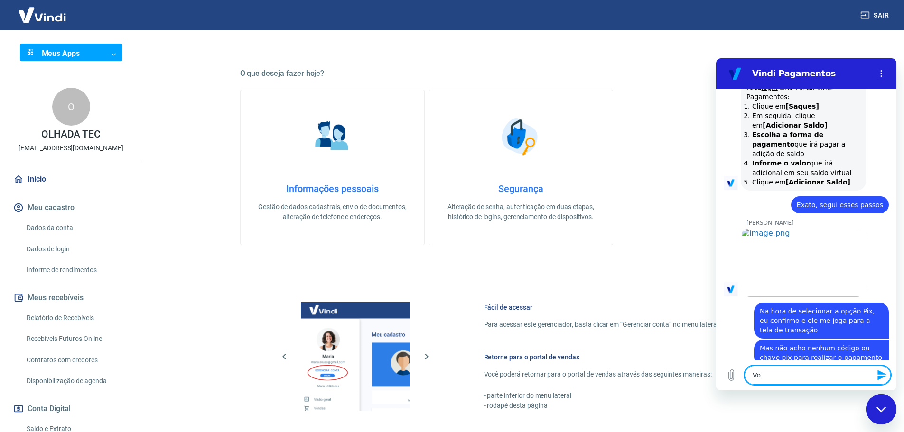
scroll to position [1671, 0]
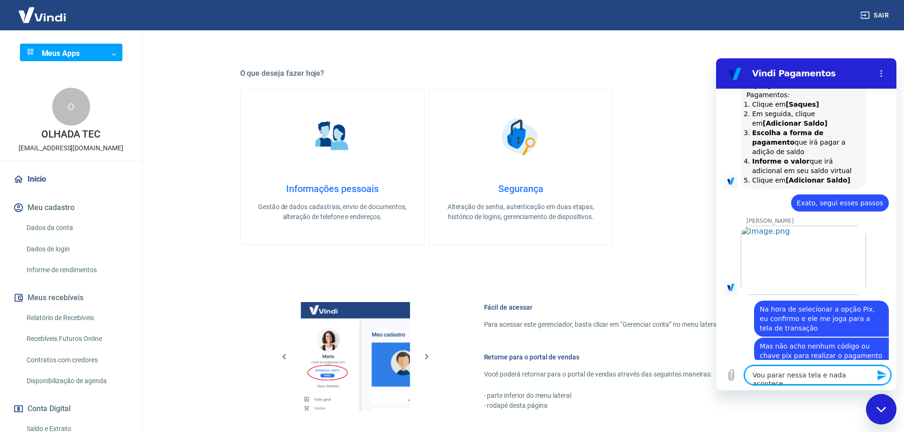
click at [870, 400] on icon "Imagem compartilhada. Ofereça mais contexto ao seu agente, caso ainda não tenha…" at bounding box center [873, 403] width 6 height 6
click at [733, 372] on icon "Carregar arquivo" at bounding box center [731, 375] width 11 height 11
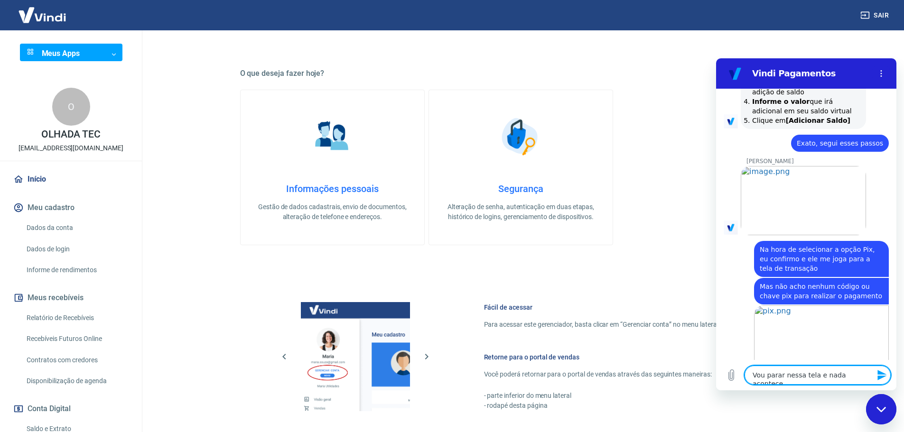
scroll to position [1730, 0]
click at [865, 376] on textarea "Vou parar nessa tela e nada acontece" at bounding box center [817, 375] width 146 height 19
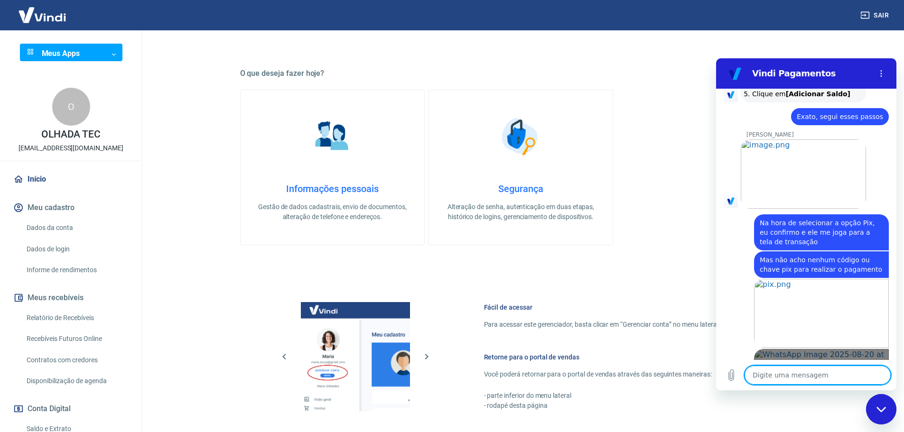
scroll to position [1759, 0]
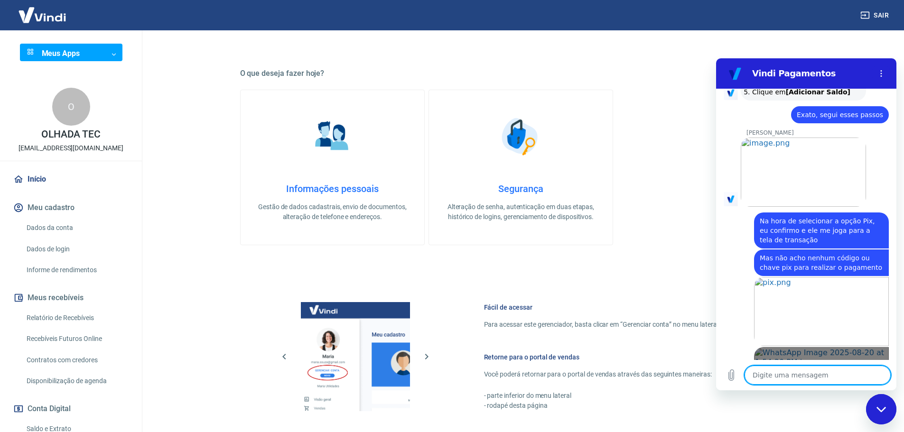
click at [800, 347] on link "Abrir em nova aba" at bounding box center [821, 381] width 135 height 69
click at [806, 380] on textarea at bounding box center [817, 375] width 146 height 19
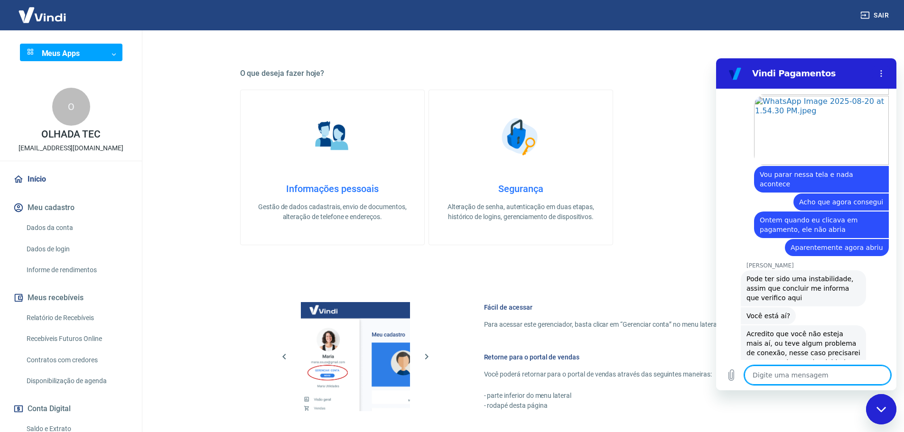
scroll to position [2038, 0]
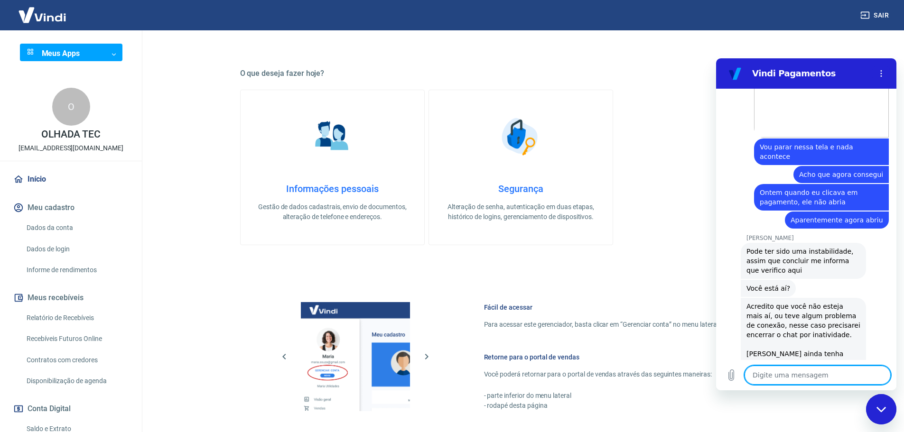
click at [800, 372] on textarea at bounding box center [817, 375] width 146 height 19
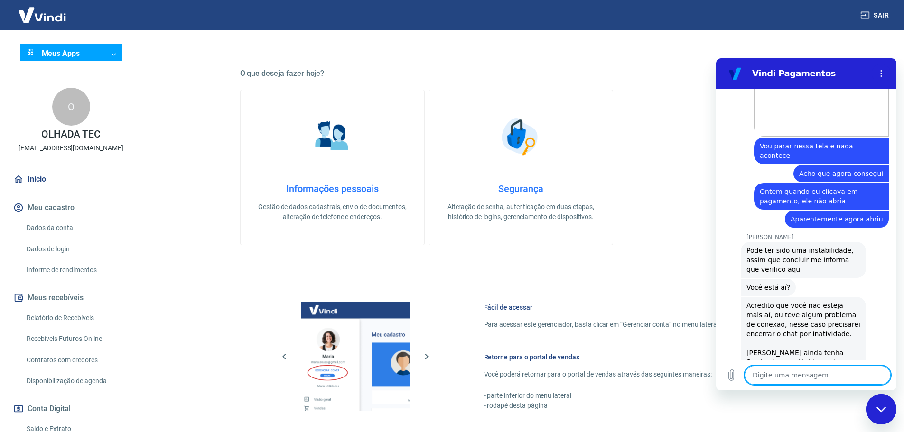
click at [837, 374] on textarea at bounding box center [817, 375] width 146 height 19
click at [811, 375] on textarea at bounding box center [817, 375] width 146 height 19
click at [810, 374] on textarea at bounding box center [817, 375] width 146 height 19
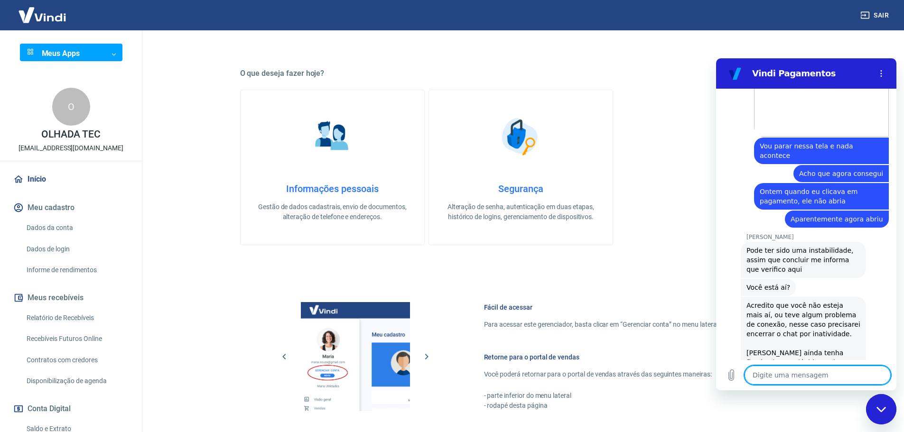
drag, startPoint x: 810, startPoint y: 373, endPoint x: 807, endPoint y: 369, distance: 5.4
click at [809, 371] on textarea at bounding box center [817, 375] width 146 height 19
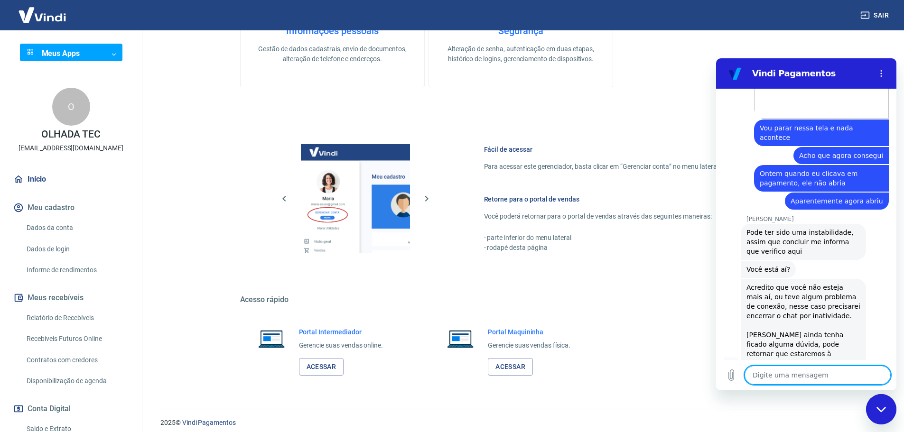
scroll to position [307, 0]
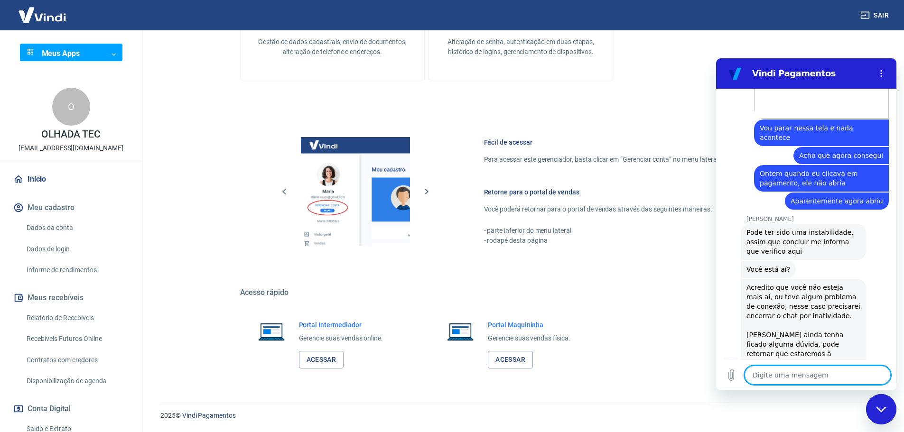
click at [855, 371] on textarea at bounding box center [817, 375] width 146 height 19
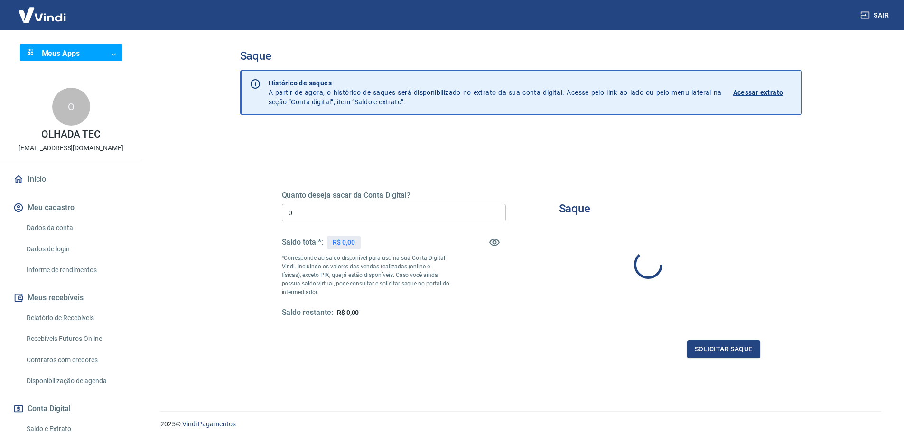
type input "R$ 0,00"
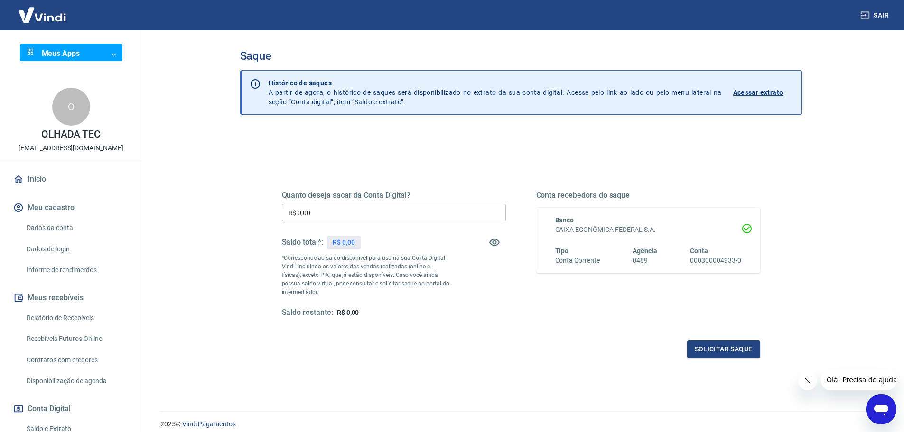
click at [532, 368] on div "Quanto deseja sacar da Conta Digital? R$ 0,00 ​ Saldo total*: R$ 0,00 *Correspo…" at bounding box center [520, 259] width 501 height 221
drag, startPoint x: 531, startPoint y: 367, endPoint x: 429, endPoint y: 327, distance: 110.1
click at [530, 367] on div "Quanto deseja sacar da Conta Digital? R$ 0,00 ​ Saldo total*: R$ 0,00 *Correspo…" at bounding box center [520, 259] width 501 height 221
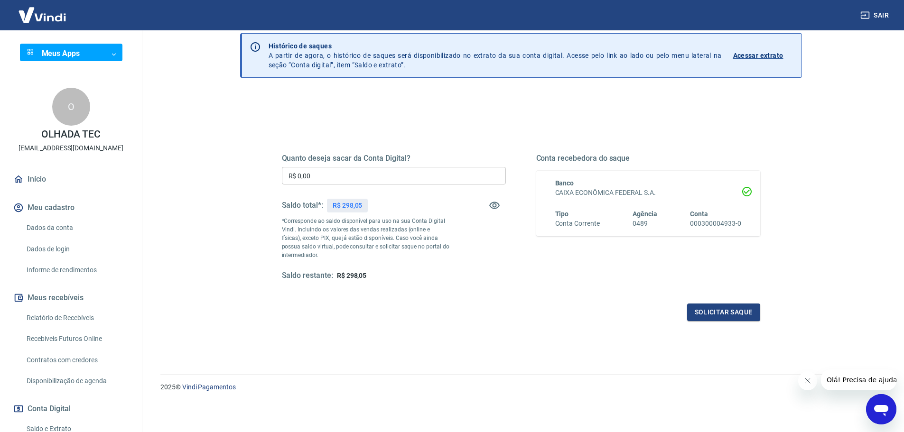
click at [363, 316] on div "Solicitar saque" at bounding box center [521, 313] width 478 height 18
click at [364, 315] on div "Solicitar saque" at bounding box center [521, 313] width 478 height 18
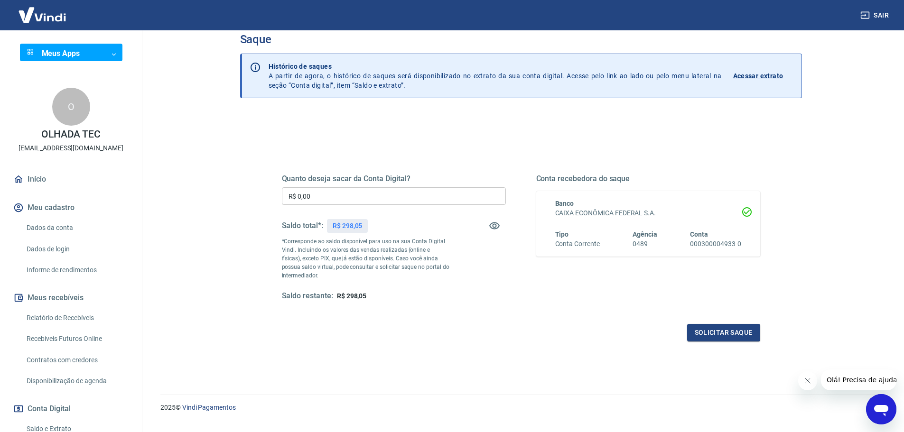
scroll to position [37, 0]
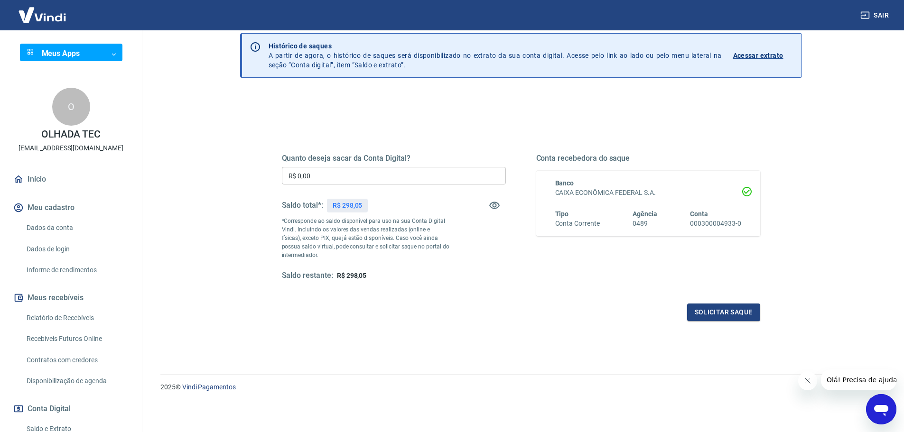
click at [497, 317] on div "Solicitar saque" at bounding box center [521, 313] width 478 height 18
click at [447, 298] on div "Quanto deseja sacar da Conta Digital? R$ 0,00 ​ Saldo total*: R$ 298,05 *Corres…" at bounding box center [521, 226] width 478 height 190
drag, startPoint x: 365, startPoint y: 214, endPoint x: 409, endPoint y: 208, distance: 43.5
click at [381, 212] on div "Saldo total*: R$ 298,05" at bounding box center [394, 205] width 224 height 23
click at [416, 211] on div "Saldo total*: R$ 298,05" at bounding box center [394, 205] width 224 height 23
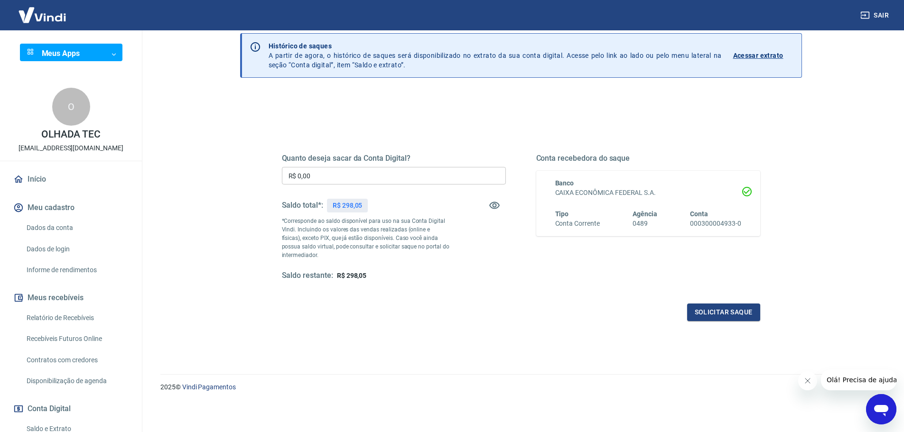
drag, startPoint x: 392, startPoint y: 203, endPoint x: 242, endPoint y: 154, distance: 158.0
click at [386, 200] on div "Saldo total*: R$ 298,05" at bounding box center [394, 205] width 224 height 23
click at [880, 412] on icon "Abrir janela de mensagens" at bounding box center [881, 410] width 14 height 11
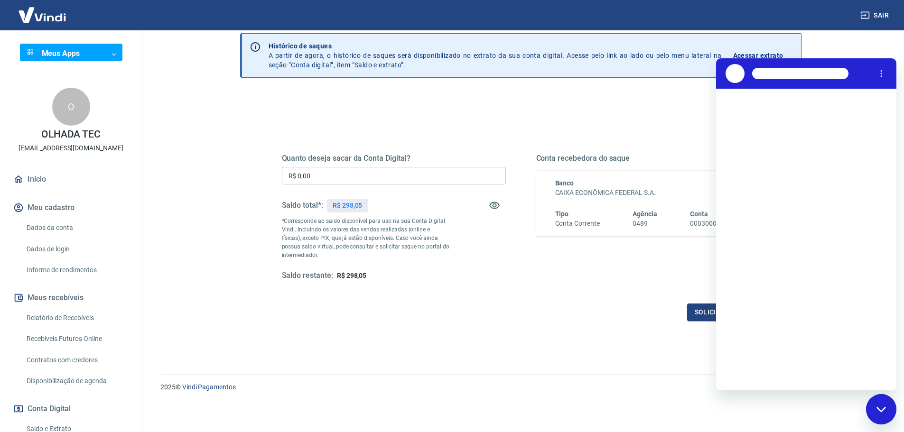
scroll to position [0, 0]
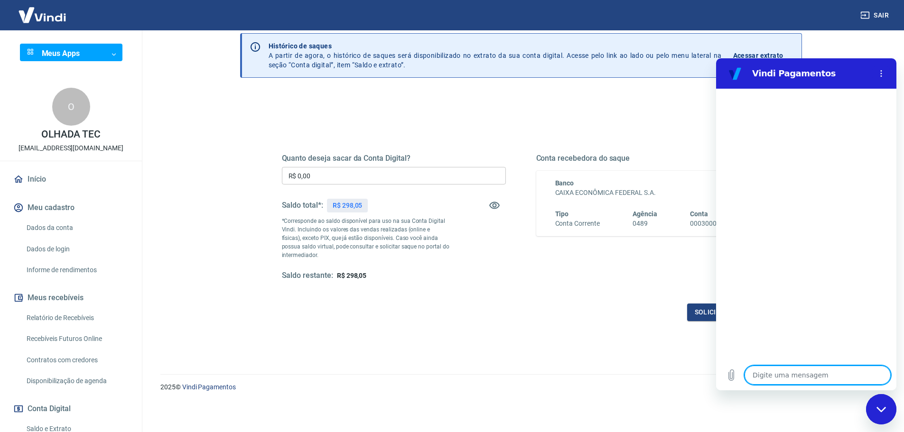
click at [801, 372] on textarea at bounding box center [817, 375] width 146 height 19
type textarea "a"
type textarea "x"
type textarea "aj"
type textarea "x"
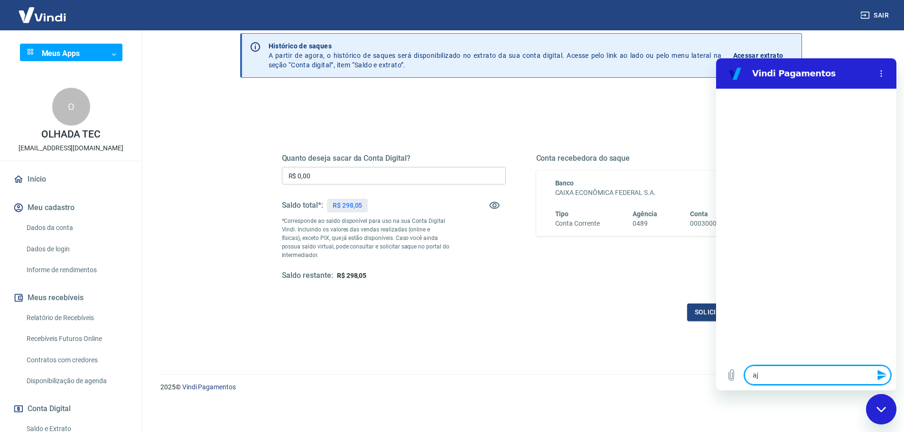
type textarea "aju"
type textarea "x"
type textarea "ajud"
type textarea "x"
type textarea "ajuda"
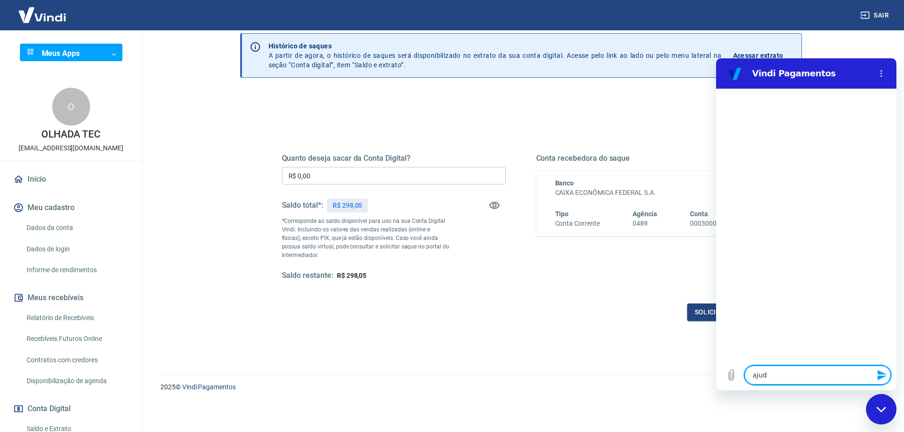
type textarea "x"
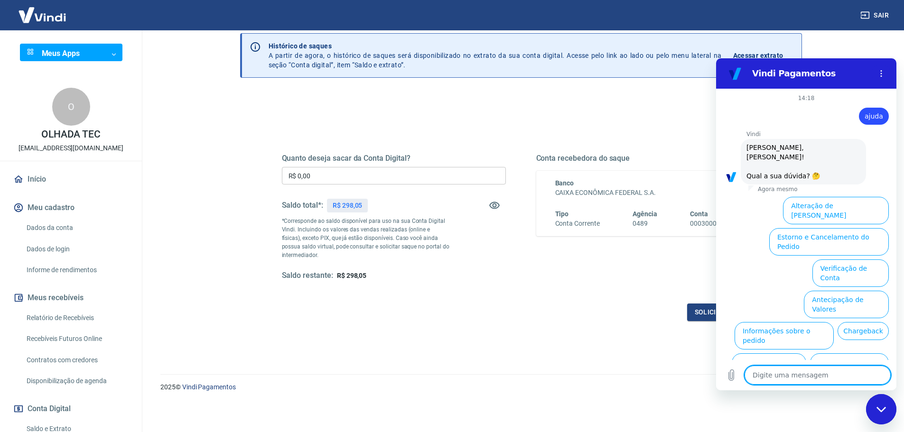
scroll to position [22, 0]
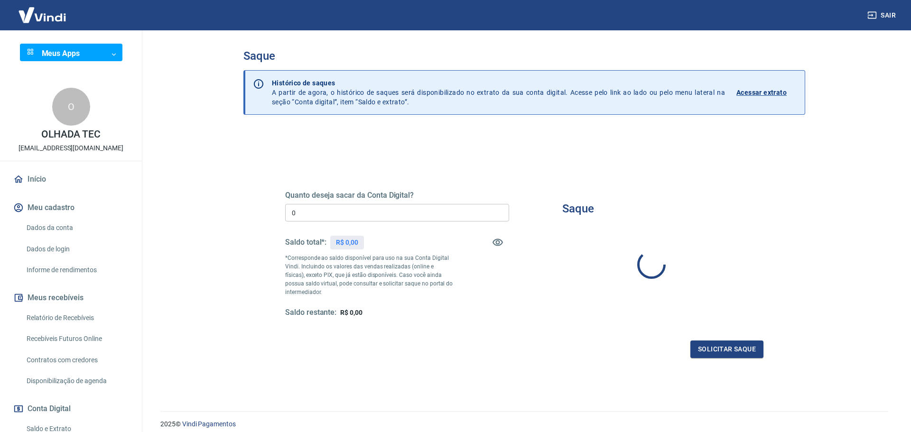
type input "R$ 0,00"
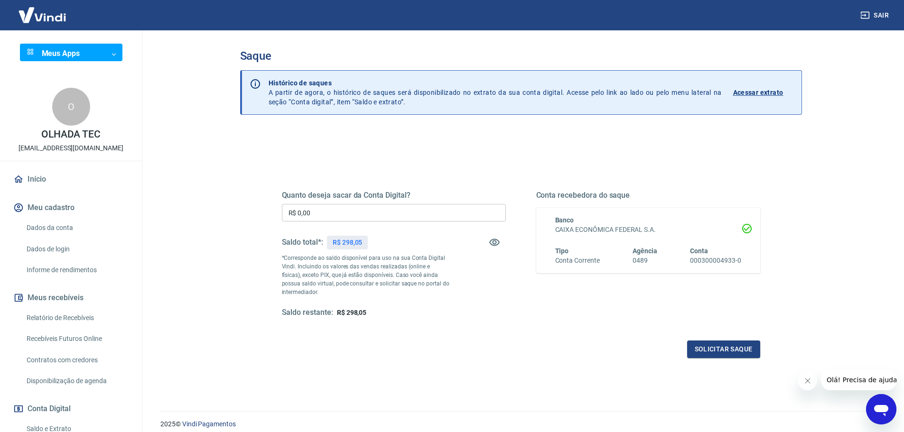
click at [32, 12] on img at bounding box center [42, 14] width 62 height 29
